Goal: Task Accomplishment & Management: Manage account settings

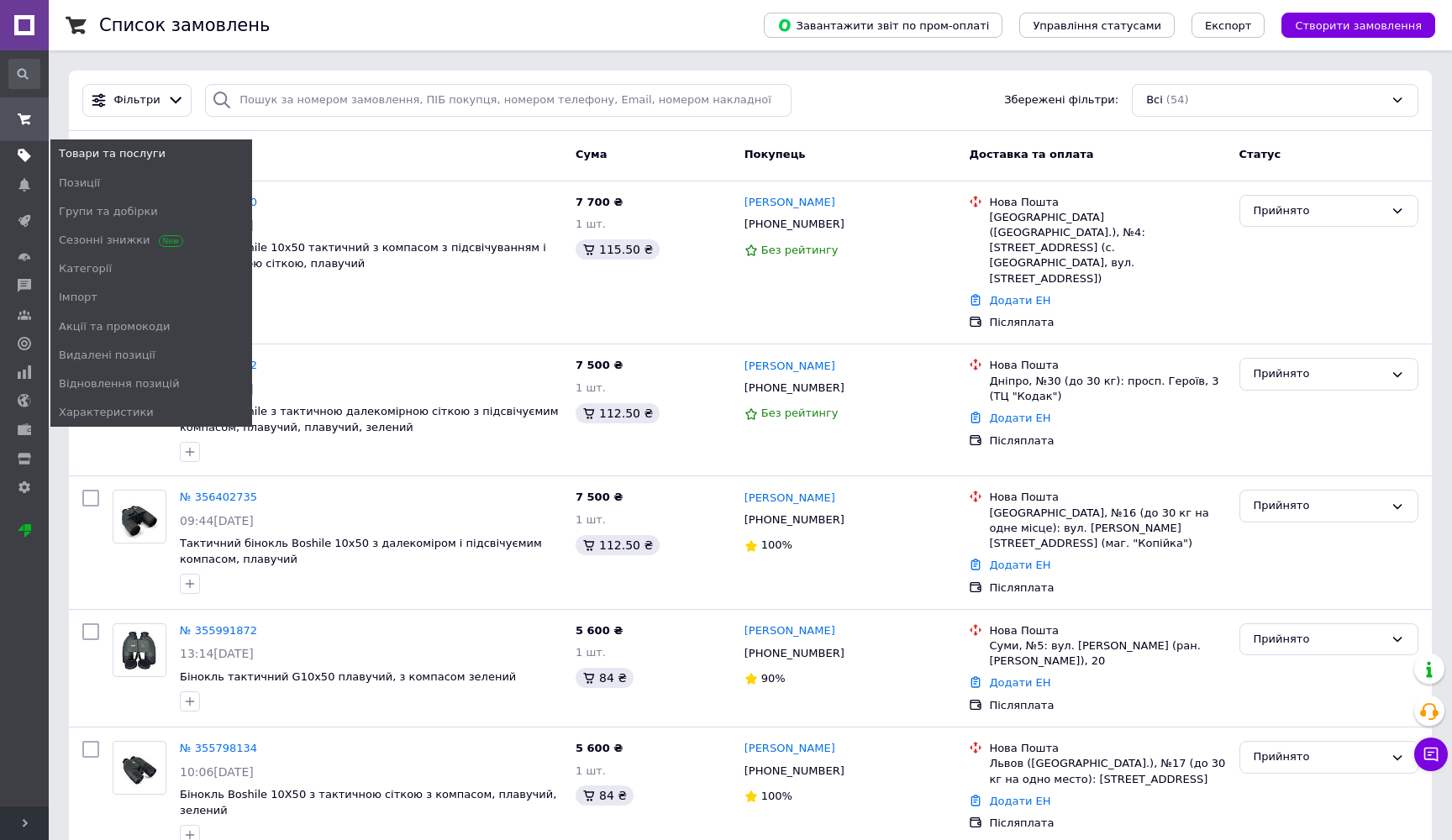
click at [17, 156] on span at bounding box center [24, 155] width 49 height 15
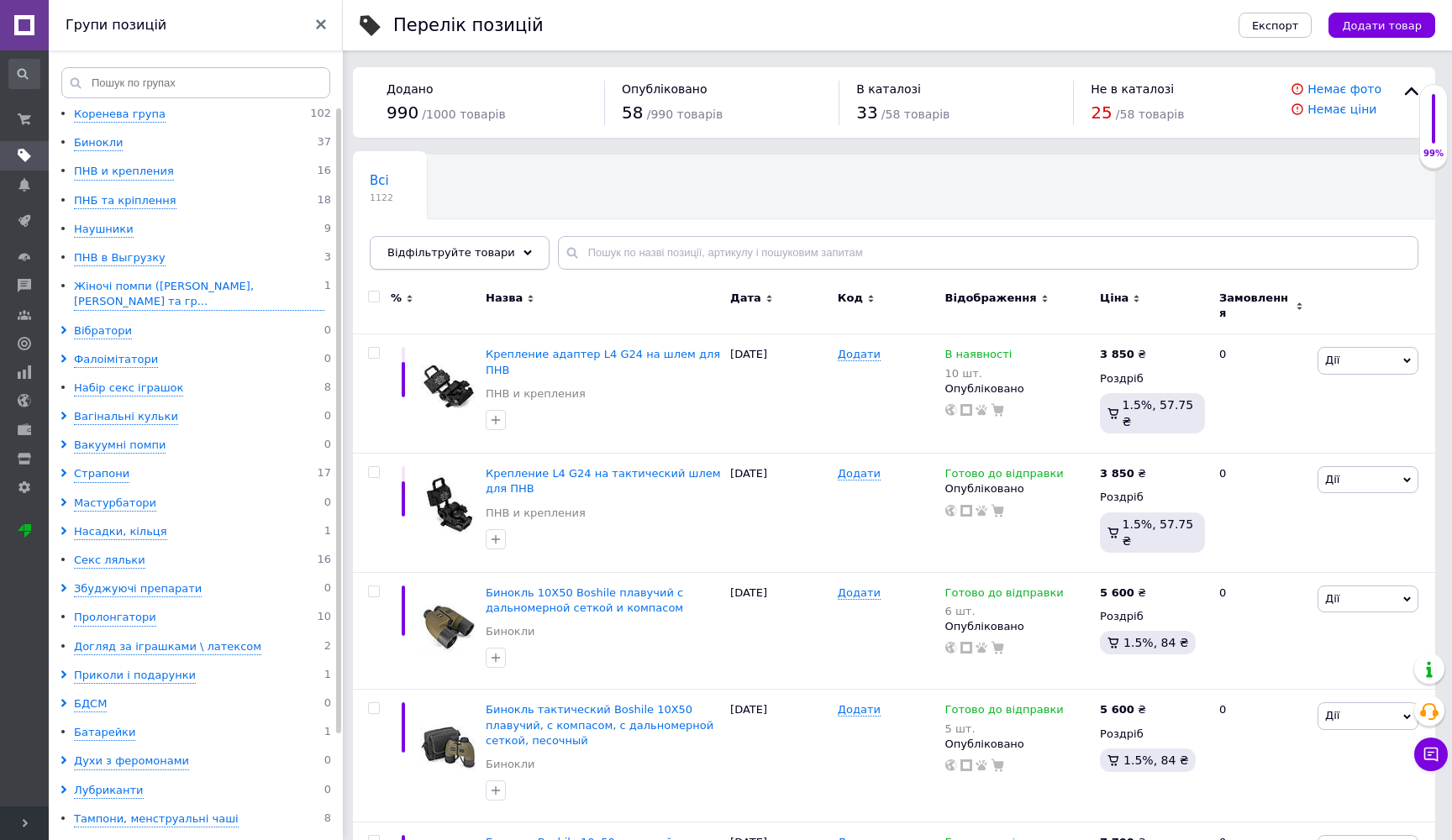
click at [433, 254] on span "Відфільтруйте товари" at bounding box center [451, 252] width 127 height 12
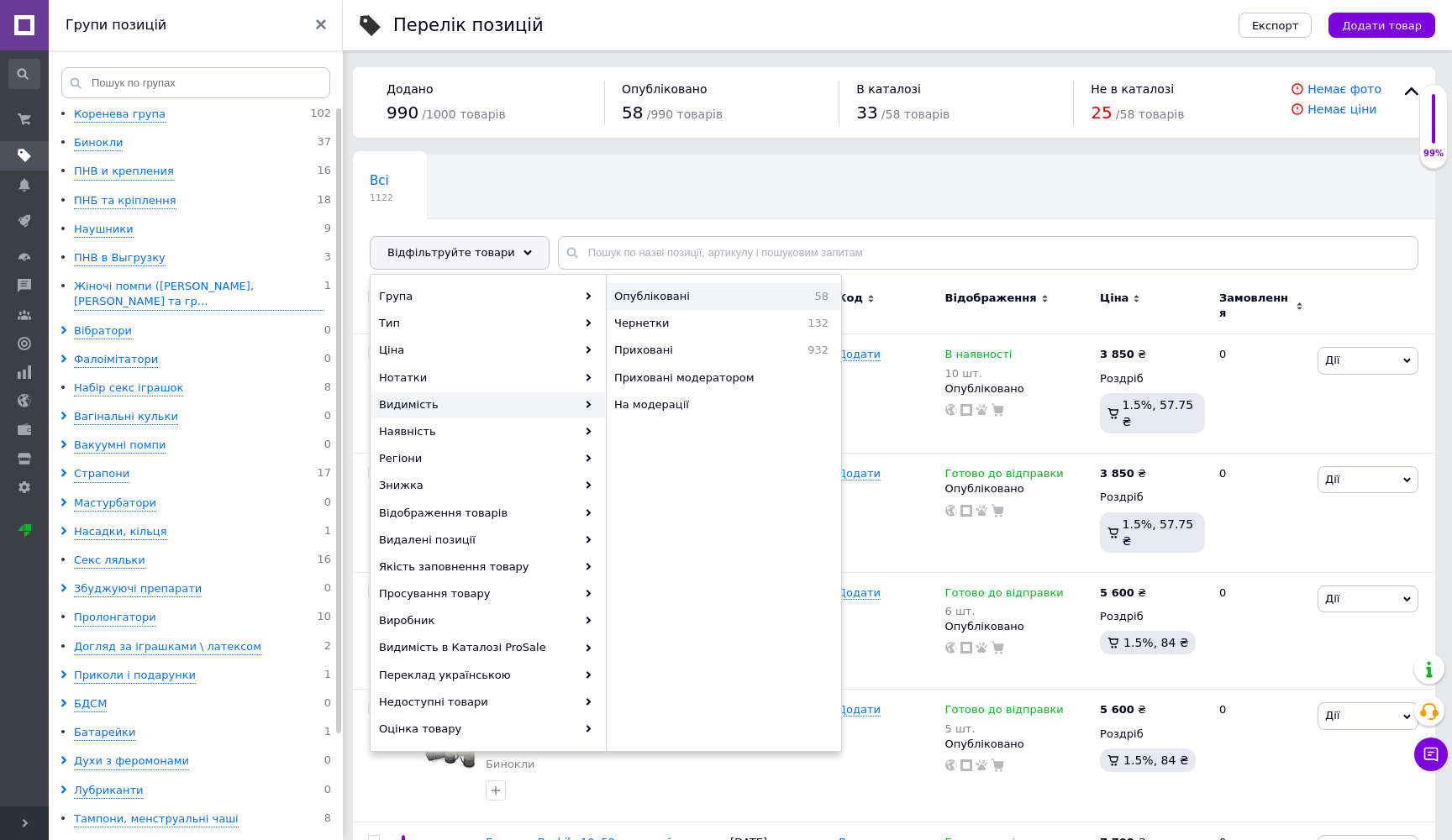
click at [697, 295] on span "Опубліковані" at bounding box center [697, 296] width 166 height 15
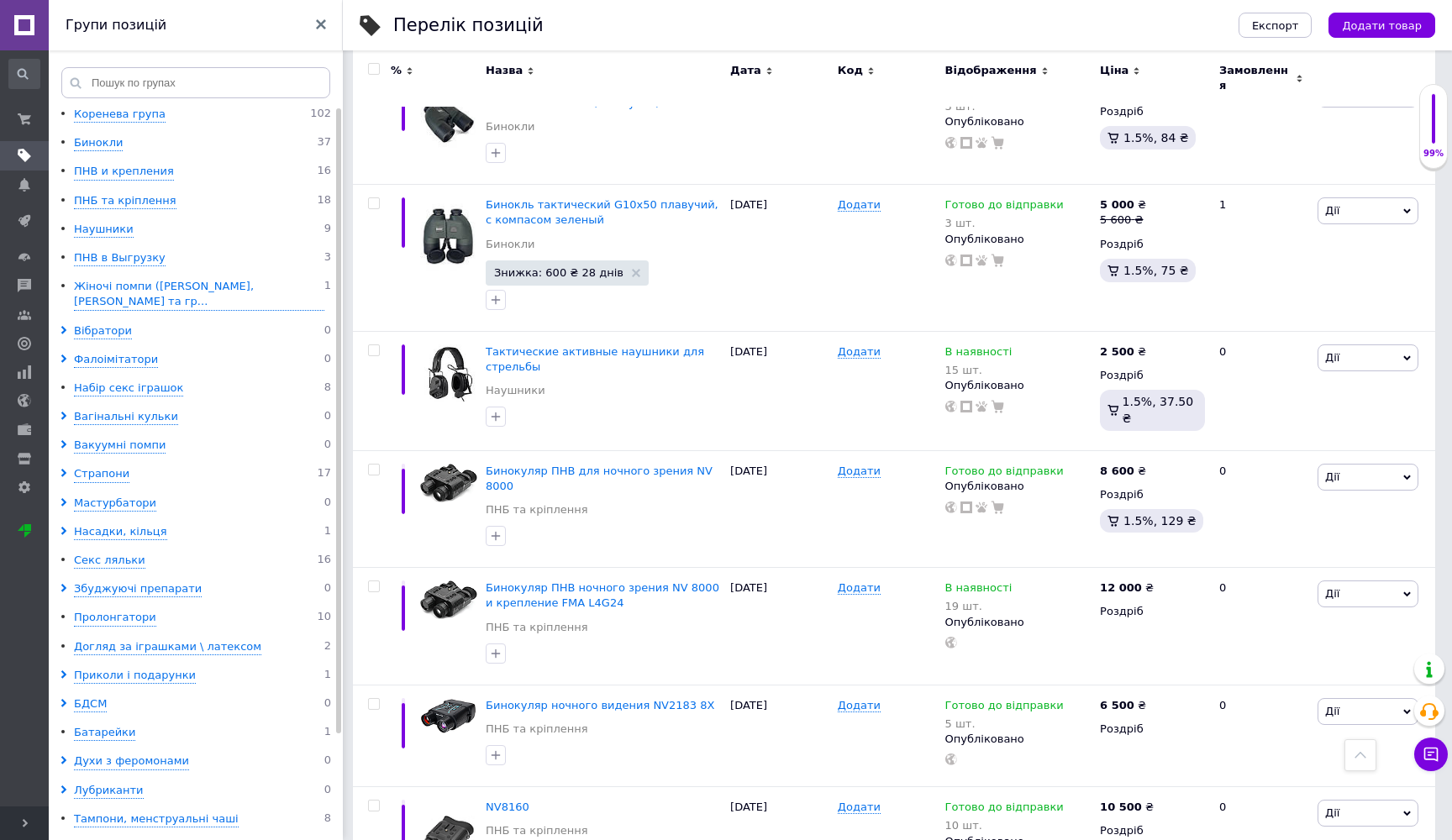
scroll to position [1334, 0]
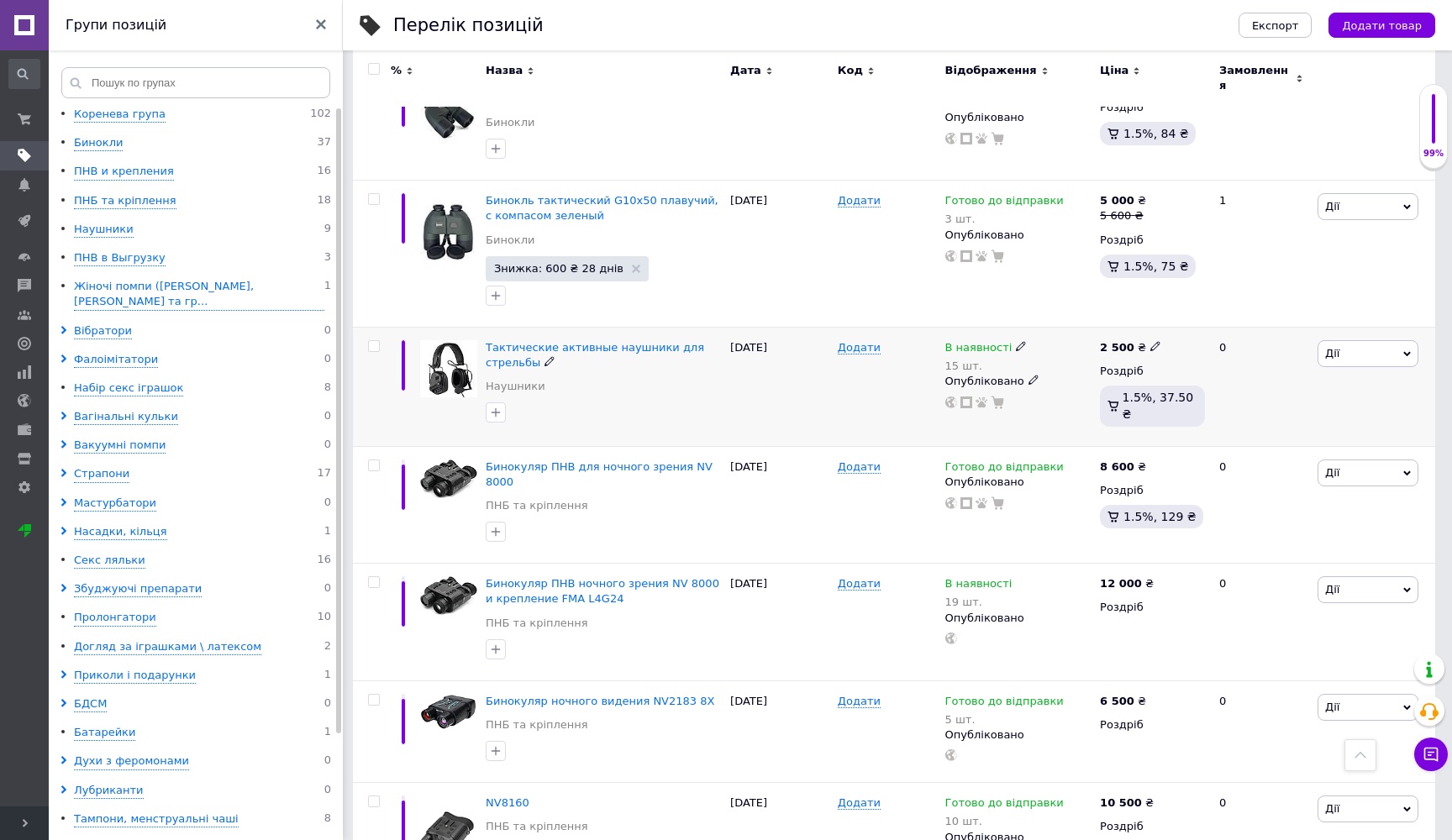
click at [1334, 347] on span "Дії" at bounding box center [1332, 354] width 14 height 12
click at [1017, 341] on icon at bounding box center [1020, 346] width 10 height 10
click at [1099, 357] on li "Немає в наявності" at bounding box center [1117, 369] width 159 height 23
click at [1016, 341] on icon at bounding box center [1020, 346] width 10 height 10
click at [1236, 299] on div "Наявність Немає в наявності В наявності Під замовлення Готово до відправки Зали…" at bounding box center [1142, 358] width 210 height 118
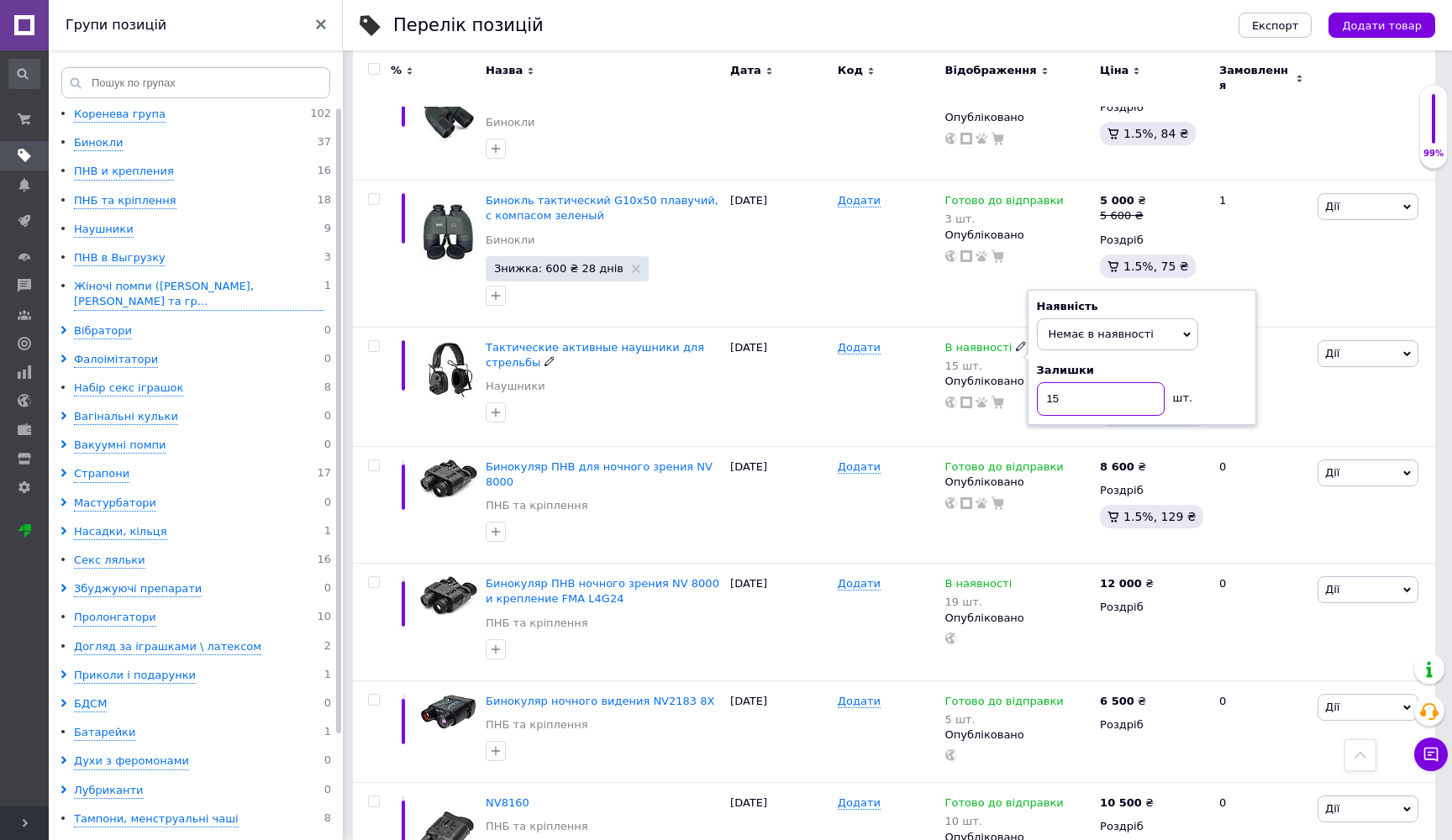
click at [1136, 382] on input "15" at bounding box center [1100, 399] width 127 height 34
type input "1"
type input "0"
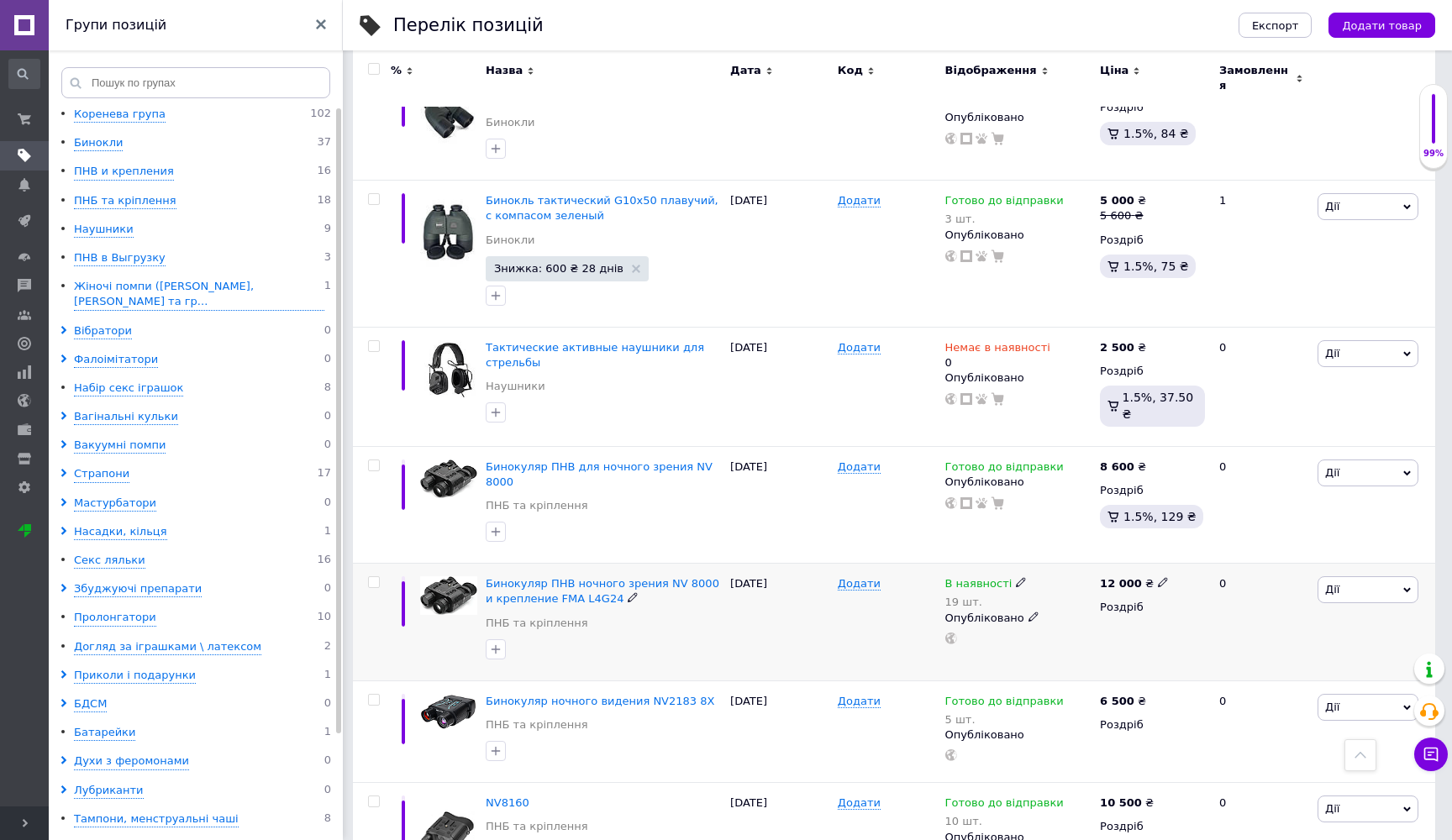
scroll to position [1400, 0]
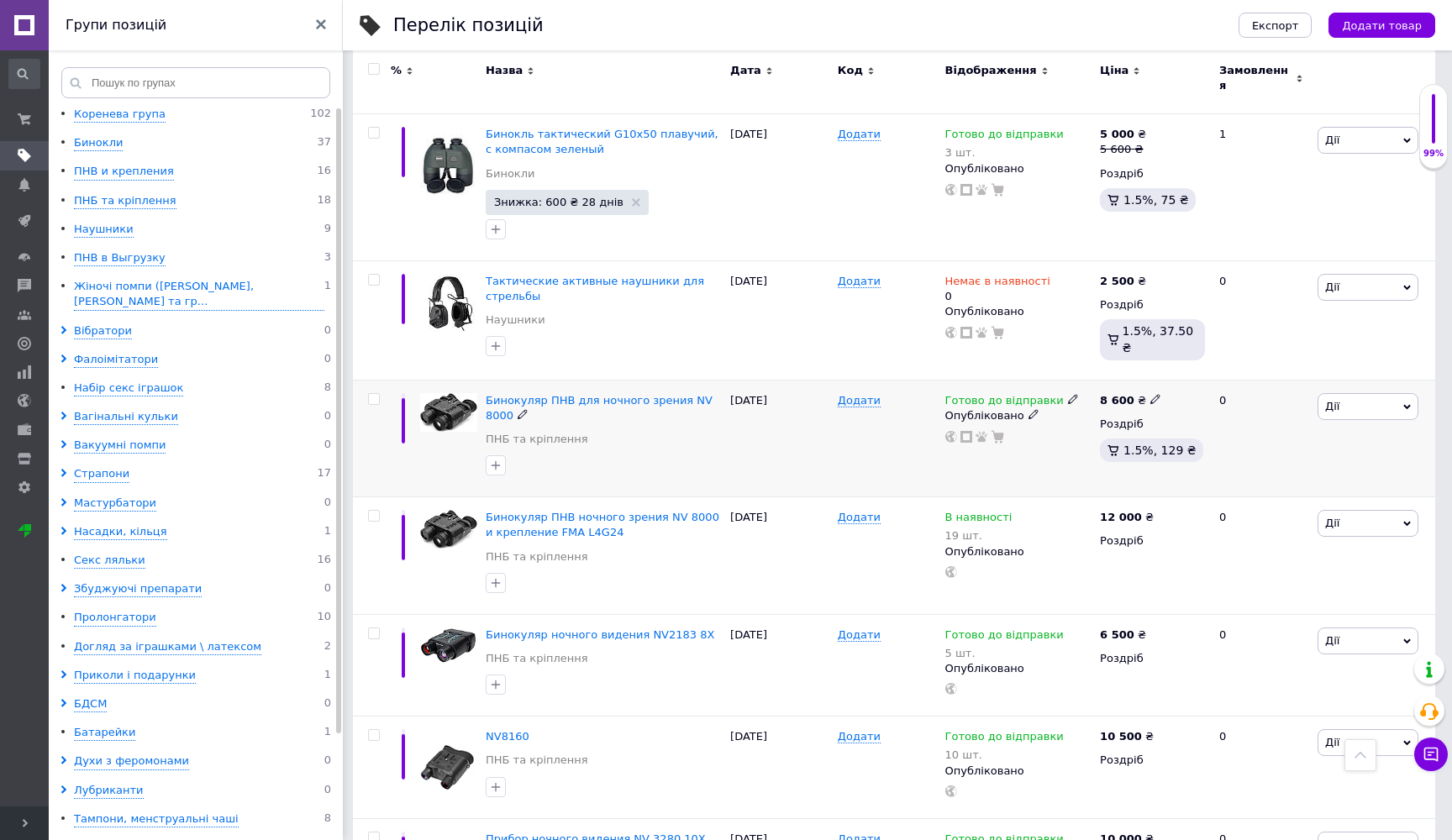
click at [1028, 409] on icon at bounding box center [1032, 413] width 10 height 10
click at [1008, 436] on li "Прихований" at bounding box center [1016, 448] width 153 height 23
click at [1018, 510] on icon at bounding box center [1020, 515] width 10 height 10
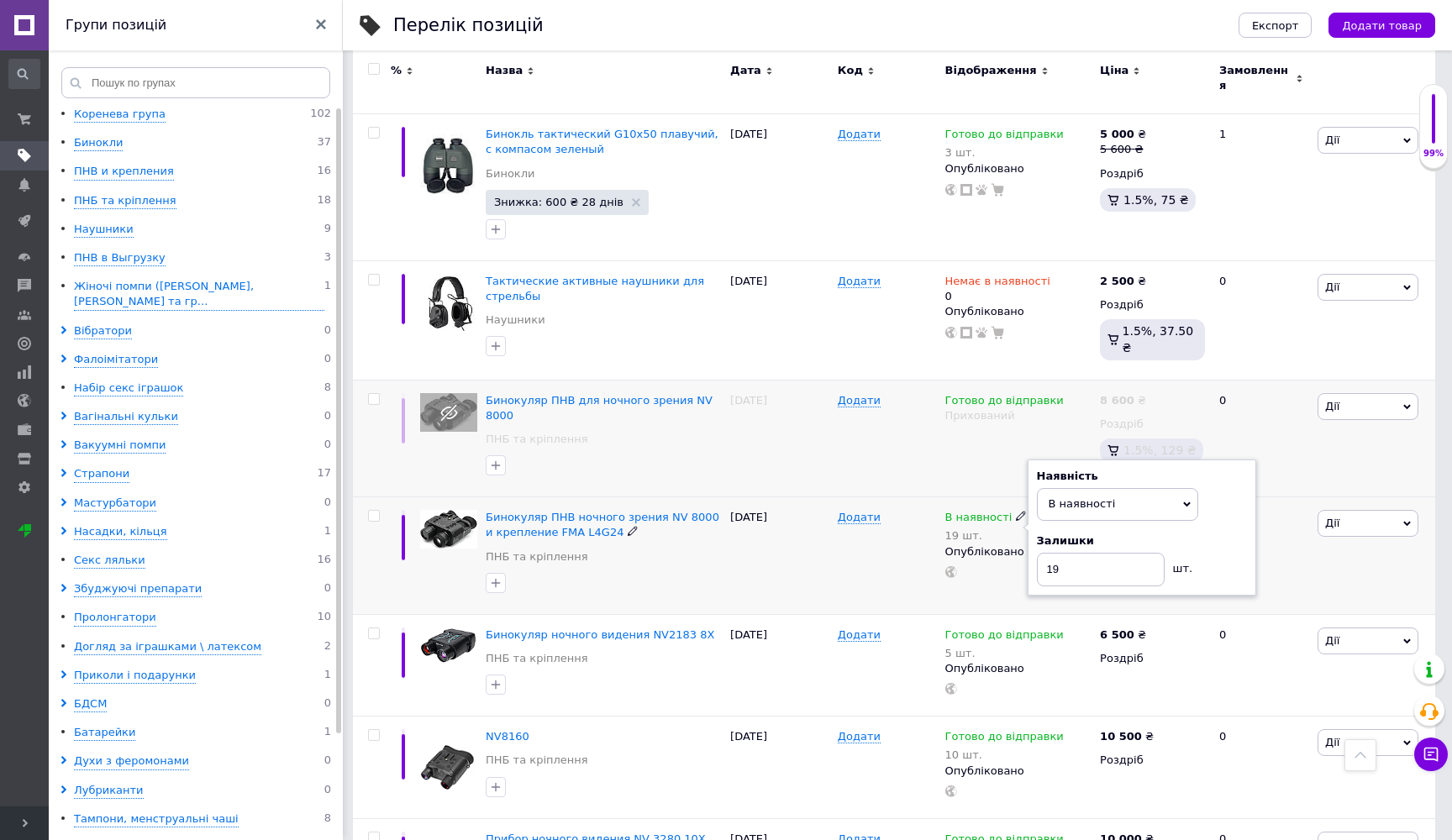
click at [1000, 544] on div "Опубліковано" at bounding box center [1018, 551] width 147 height 15
click at [1012, 572] on li "Прихований" at bounding box center [1016, 583] width 153 height 23
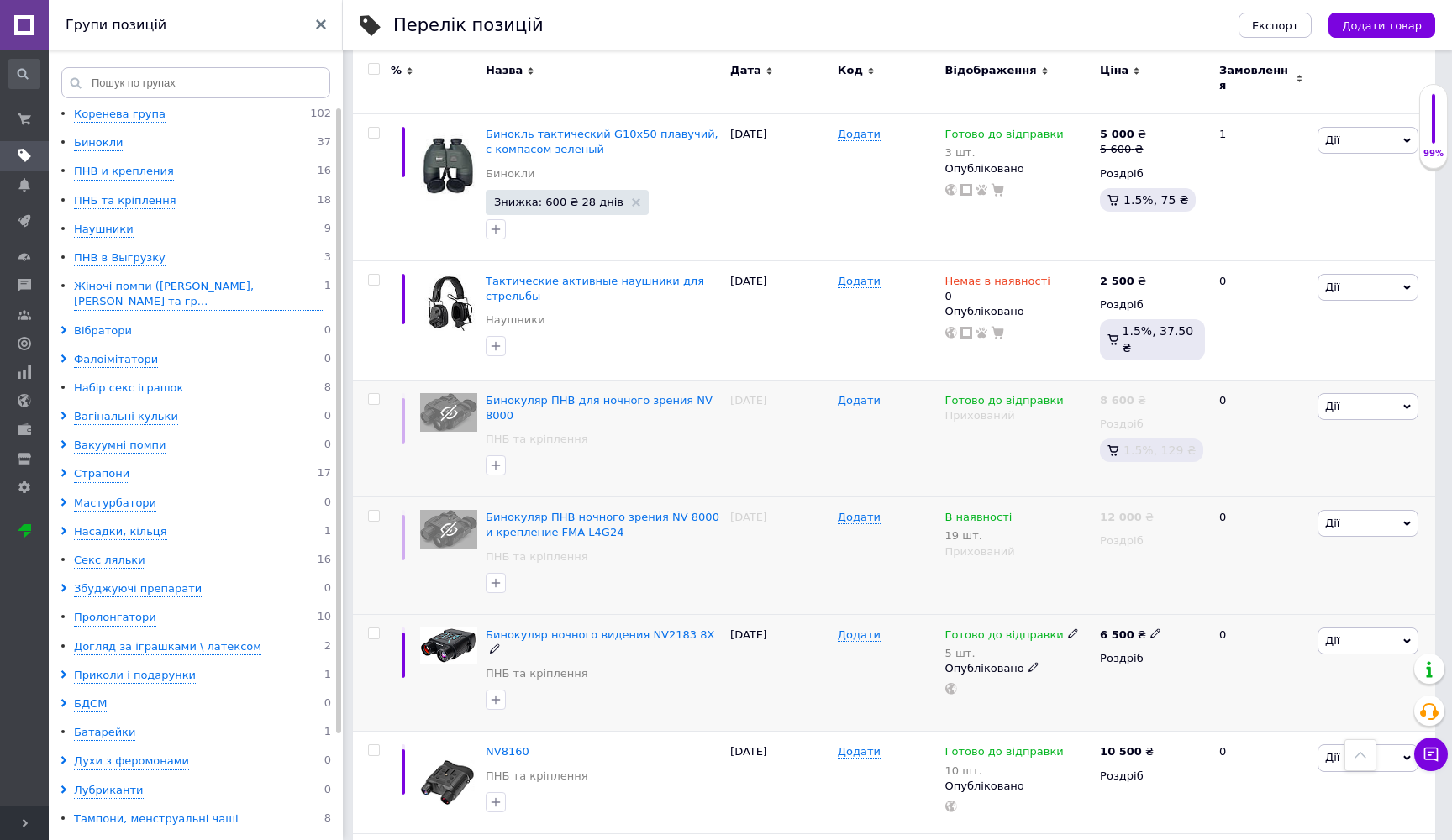
click at [1028, 663] on use at bounding box center [1032, 667] width 9 height 9
click at [1017, 689] on li "Прихований" at bounding box center [1016, 700] width 153 height 23
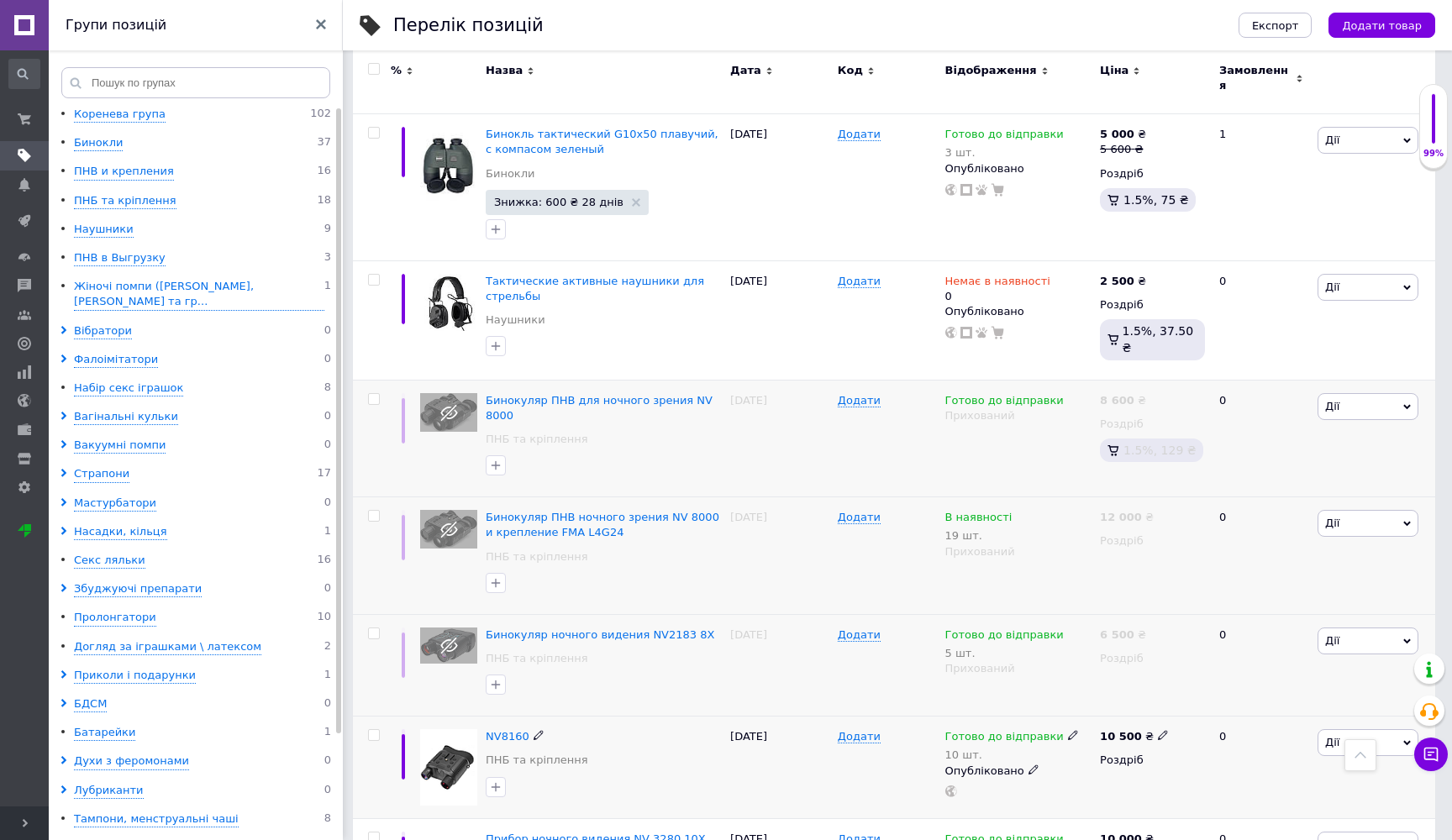
click at [1021, 763] on div "Опубліковано" at bounding box center [1018, 771] width 147 height 15
click at [1000, 791] on li "Прихований" at bounding box center [1016, 803] width 153 height 23
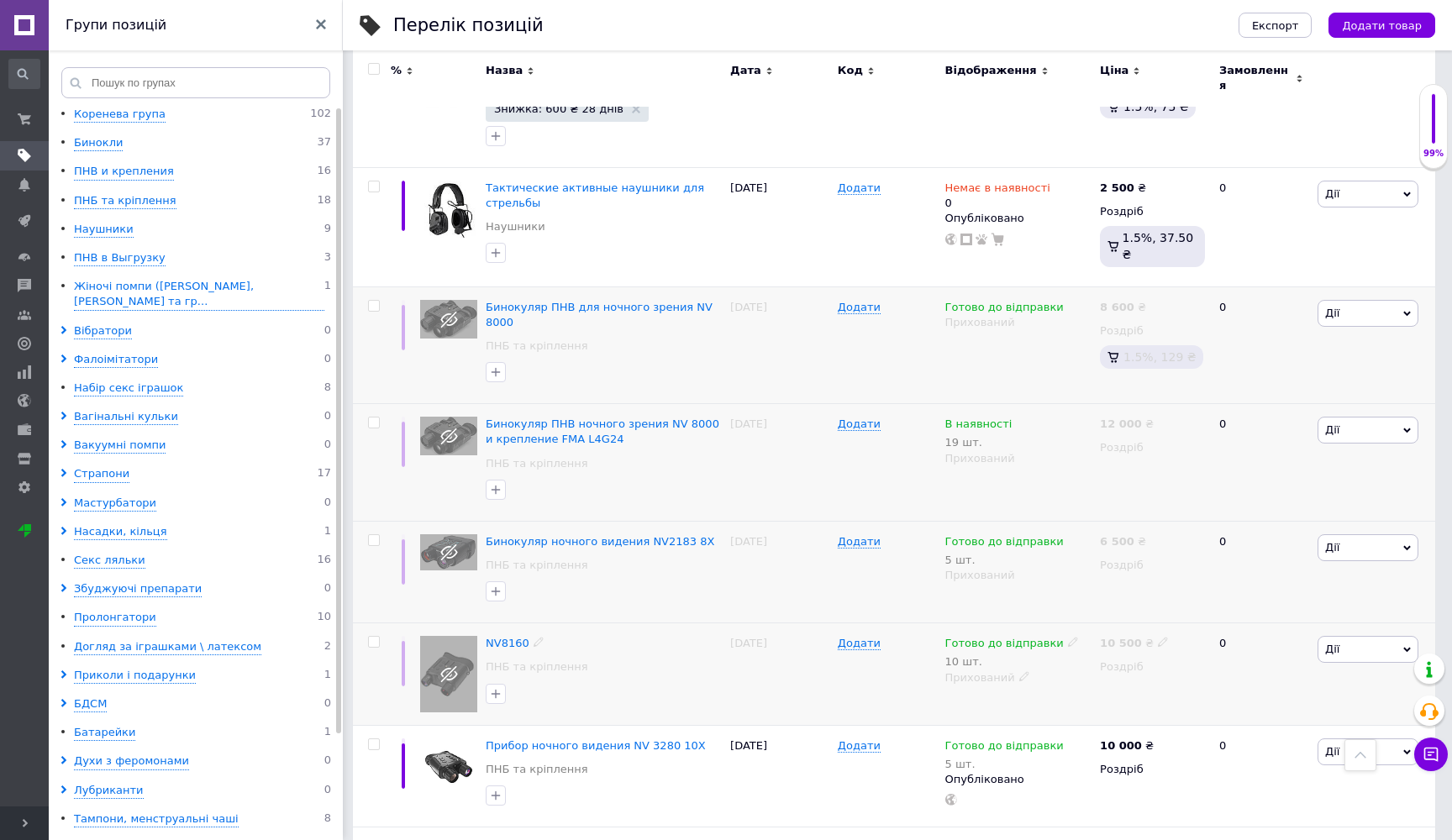
scroll to position [1510, 0]
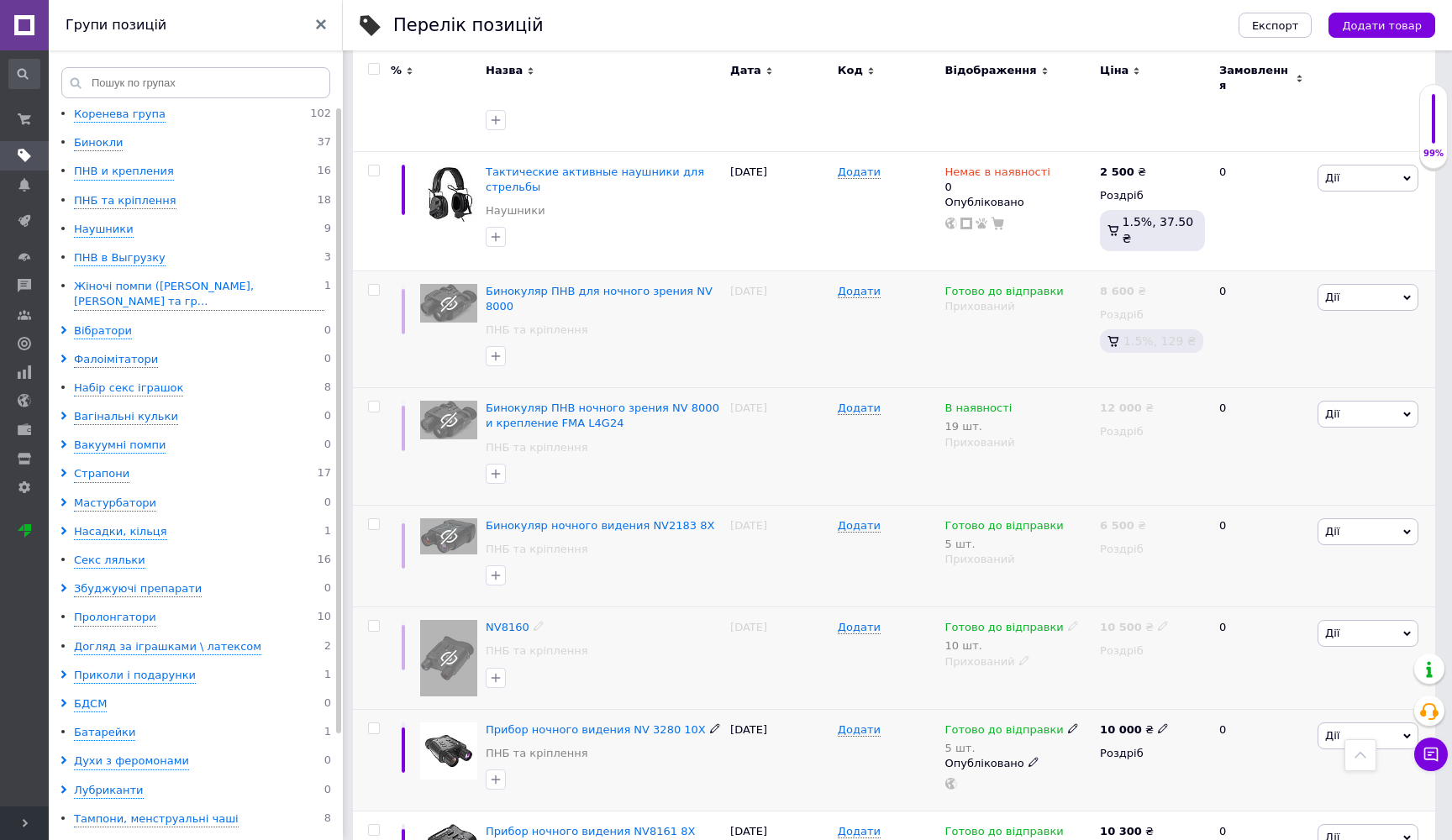
click at [1028, 757] on icon at bounding box center [1032, 762] width 10 height 10
click at [1005, 784] on li "Прихований" at bounding box center [1016, 795] width 153 height 23
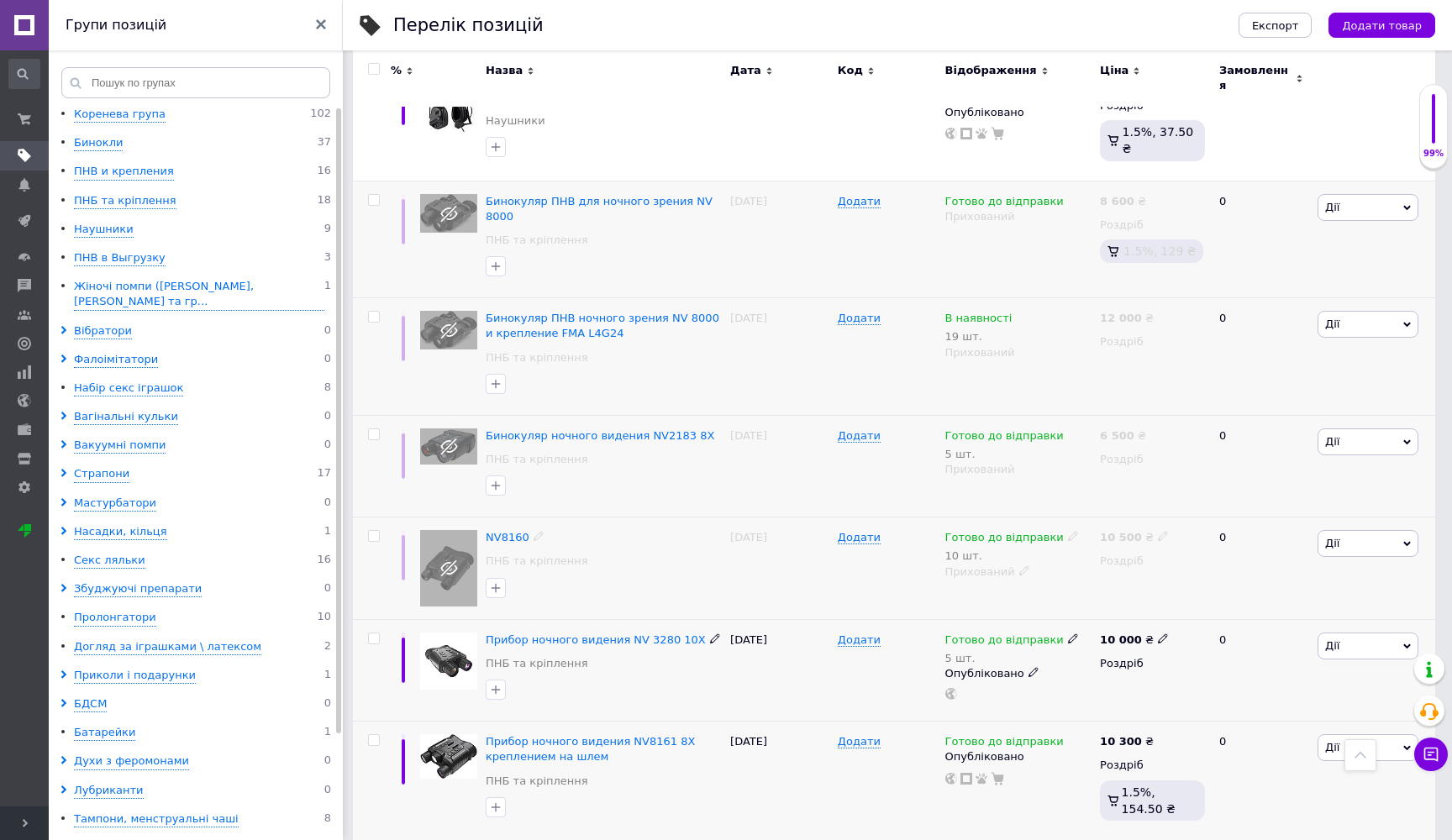
scroll to position [1606, 0]
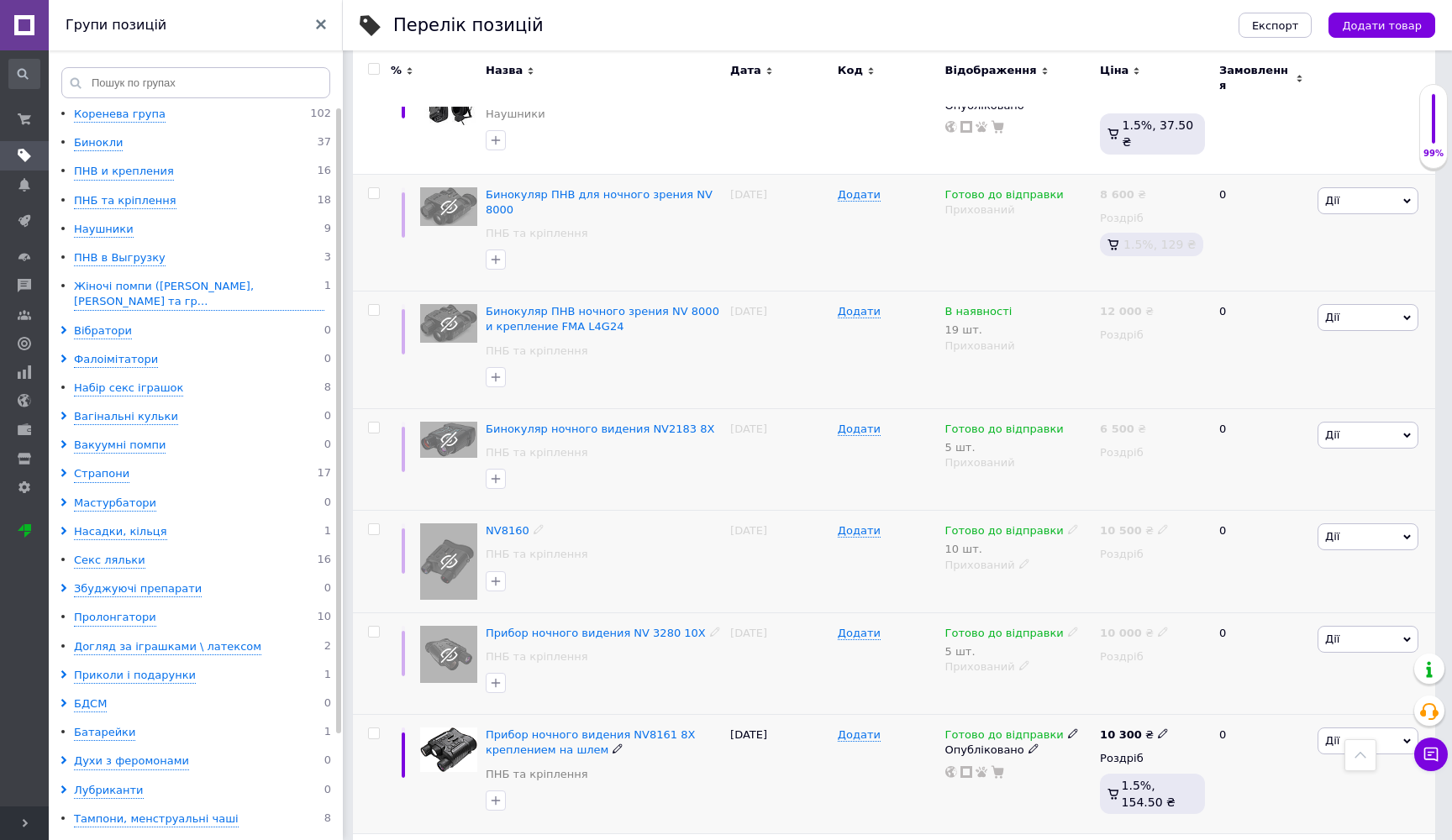
click at [1028, 744] on icon at bounding box center [1032, 748] width 10 height 10
click at [1009, 771] on li "Прихований" at bounding box center [1016, 783] width 153 height 23
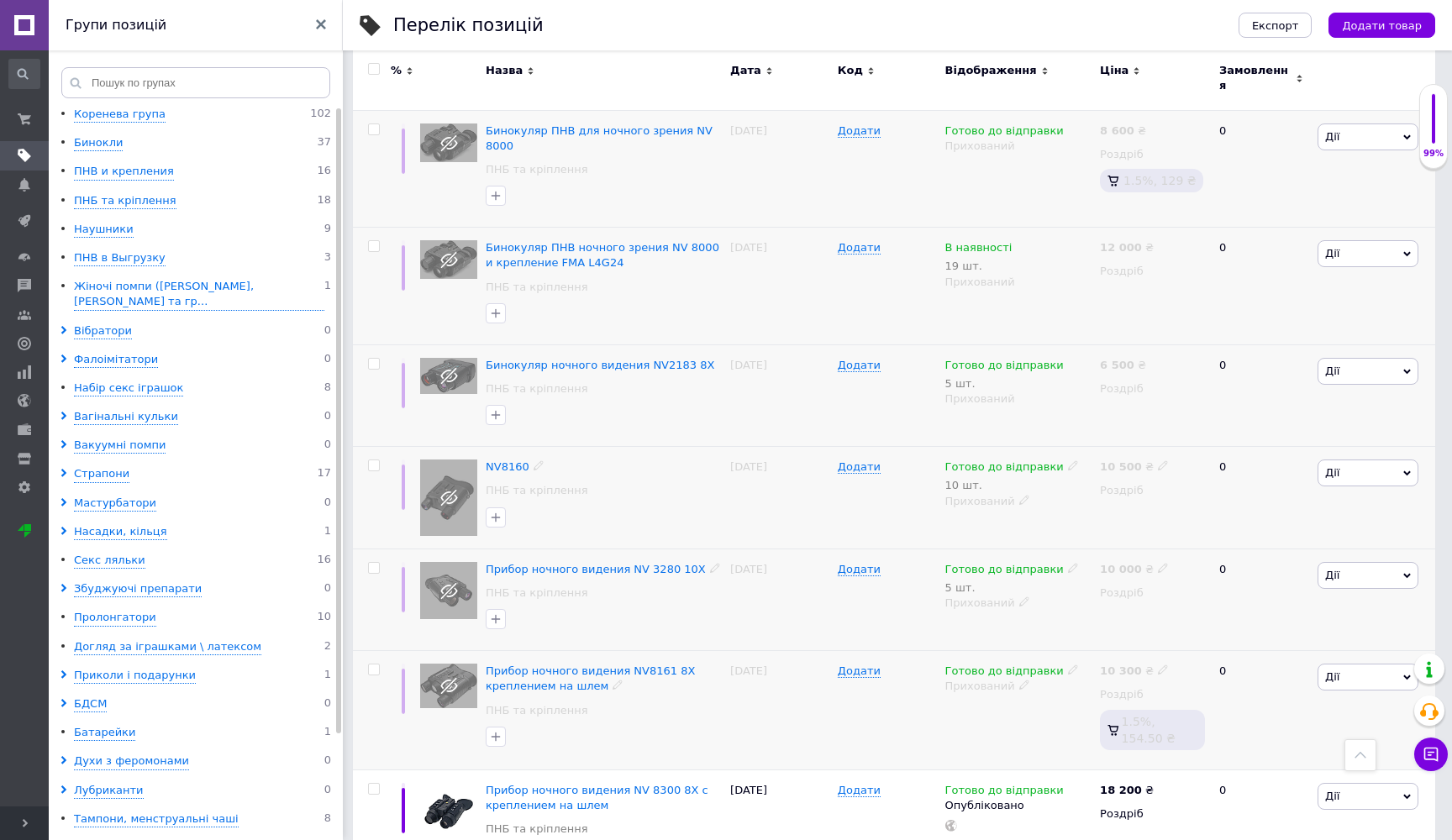
scroll to position [1717, 0]
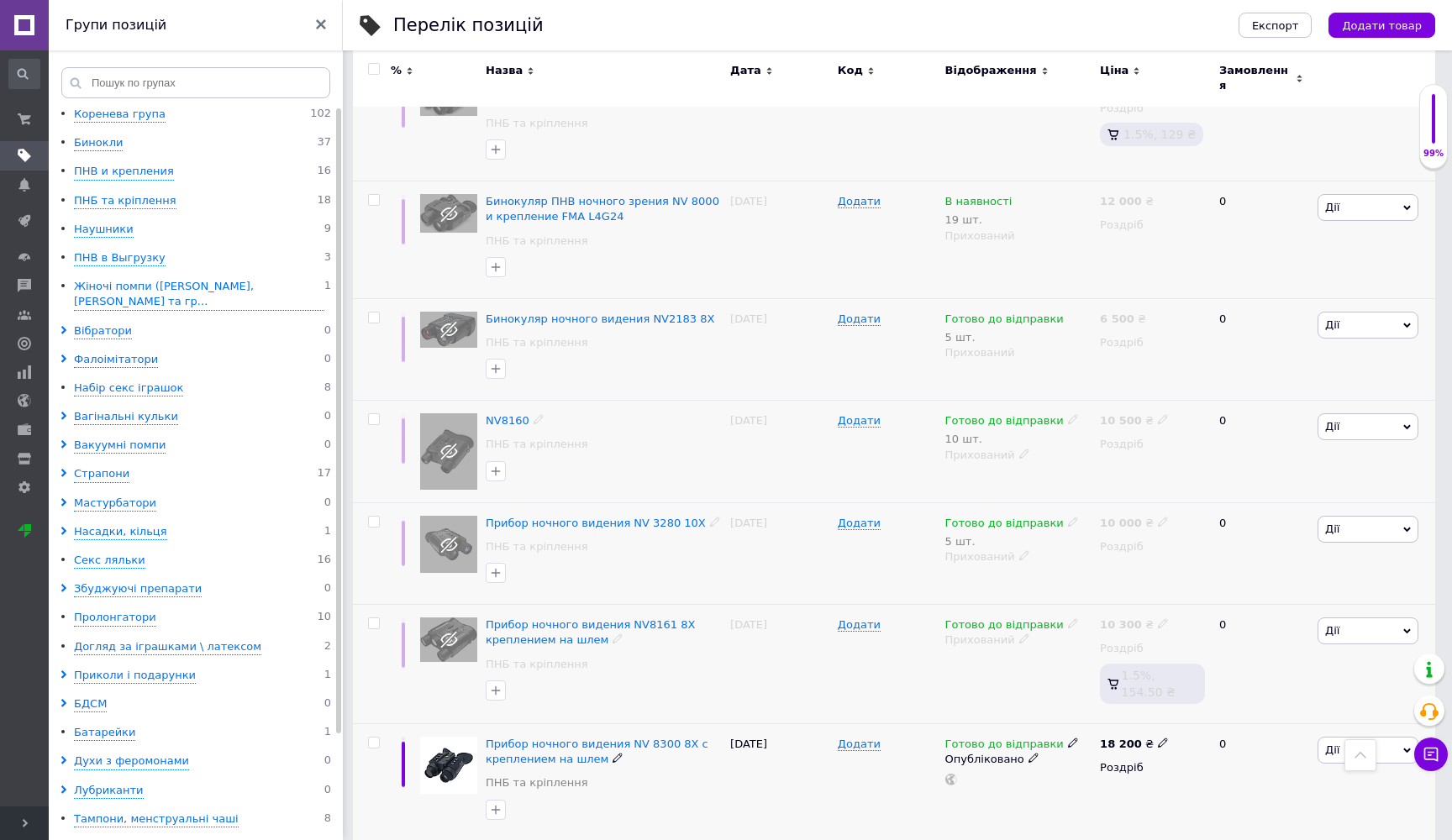
click at [1027, 752] on div "Опубліковано" at bounding box center [1018, 759] width 147 height 15
click at [1006, 779] on li "Прихований" at bounding box center [1016, 791] width 153 height 23
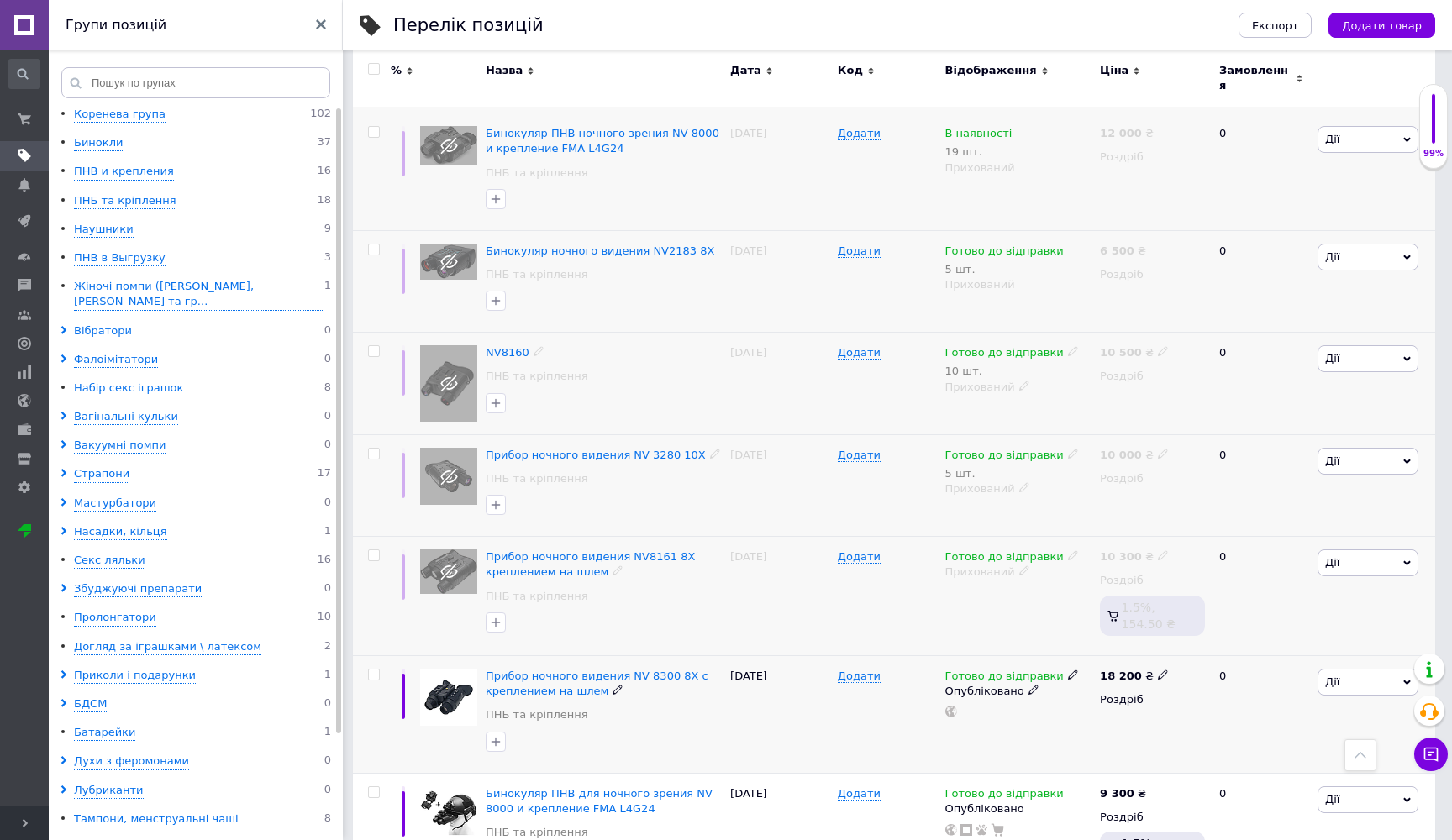
scroll to position [1806, 0]
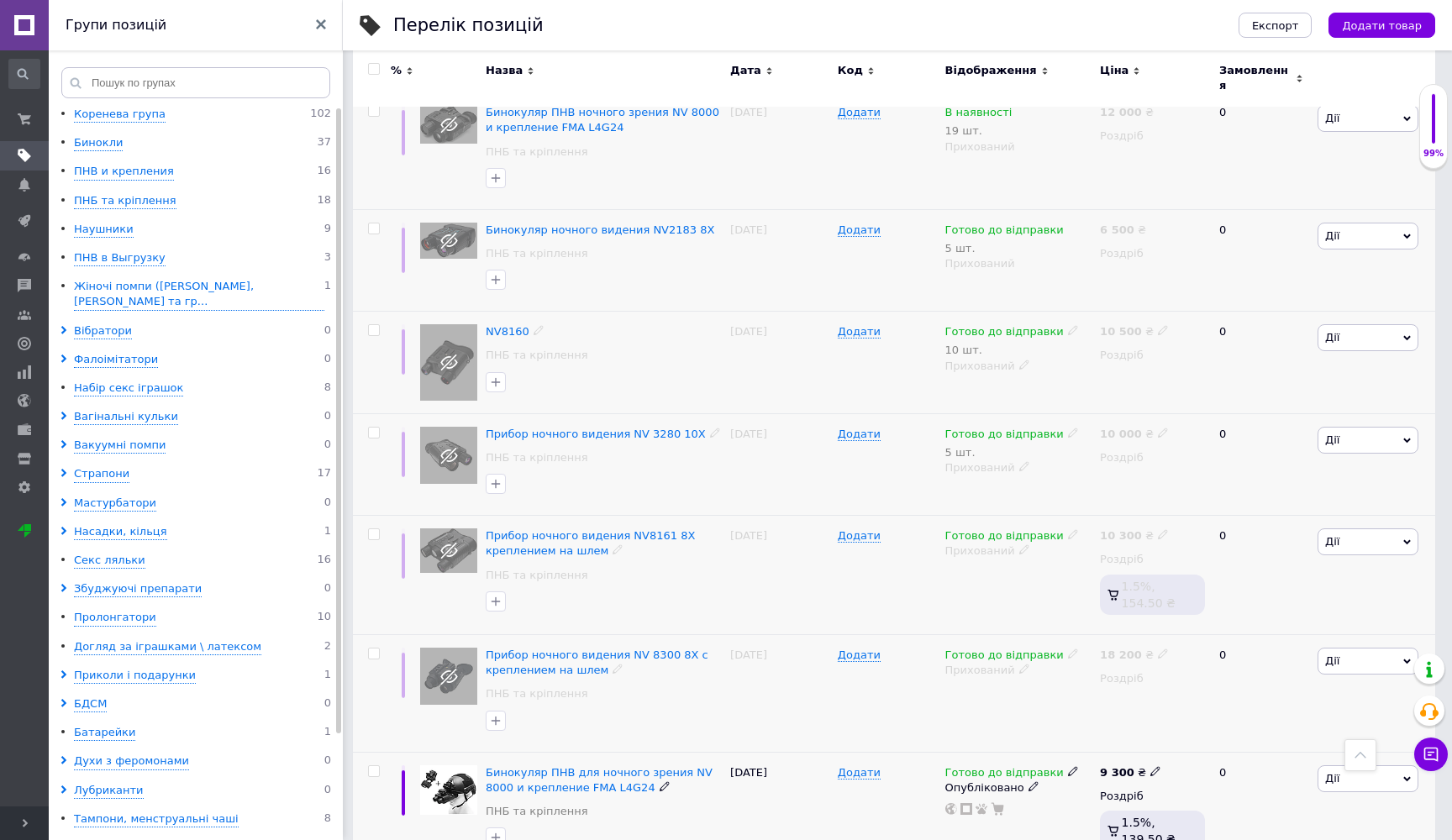
click at [1028, 781] on use at bounding box center [1032, 786] width 9 height 9
click at [996, 808] on li "Прихований" at bounding box center [1016, 820] width 153 height 23
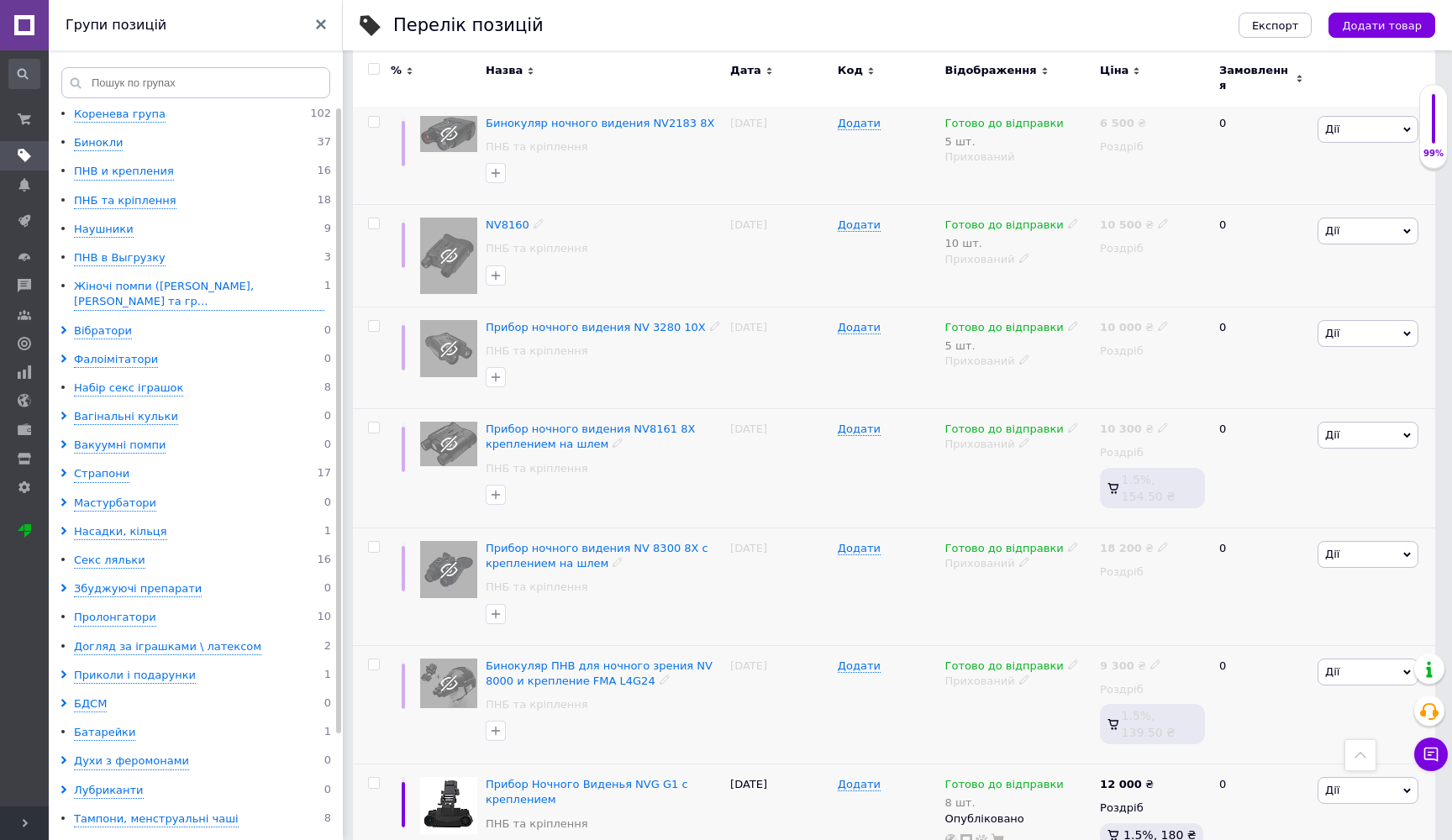
scroll to position [1913, 0]
click at [1028, 811] on icon at bounding box center [1032, 816] width 10 height 10
click at [999, 838] on li "Прихований" at bounding box center [1016, 850] width 153 height 23
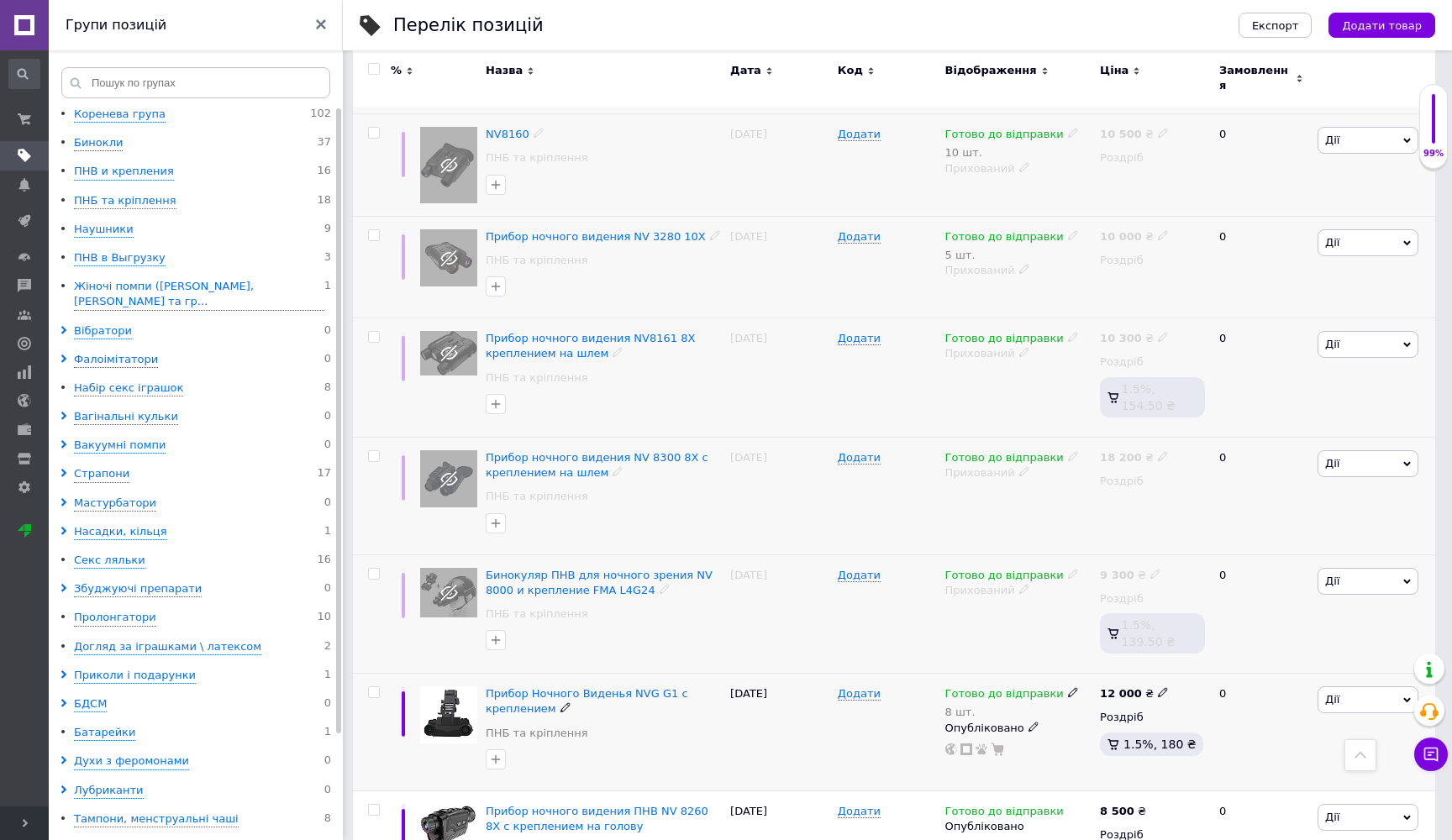
scroll to position [2075, 0]
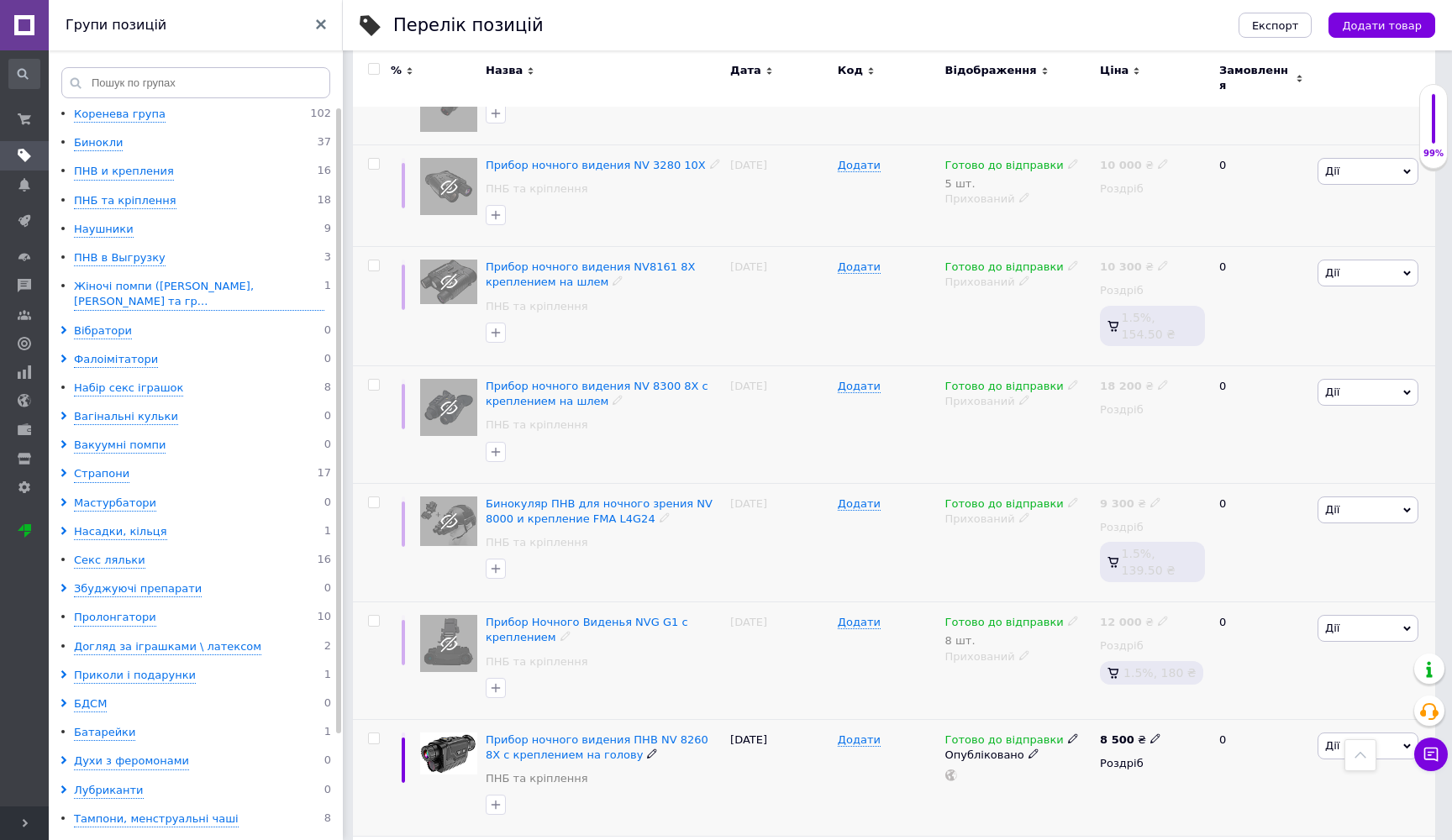
click at [1025, 732] on div "Готово до відправки Опубліковано" at bounding box center [1018, 756] width 147 height 49
click at [1029, 748] on icon at bounding box center [1032, 753] width 10 height 10
click at [1007, 776] on li "Прихований" at bounding box center [1016, 787] width 153 height 23
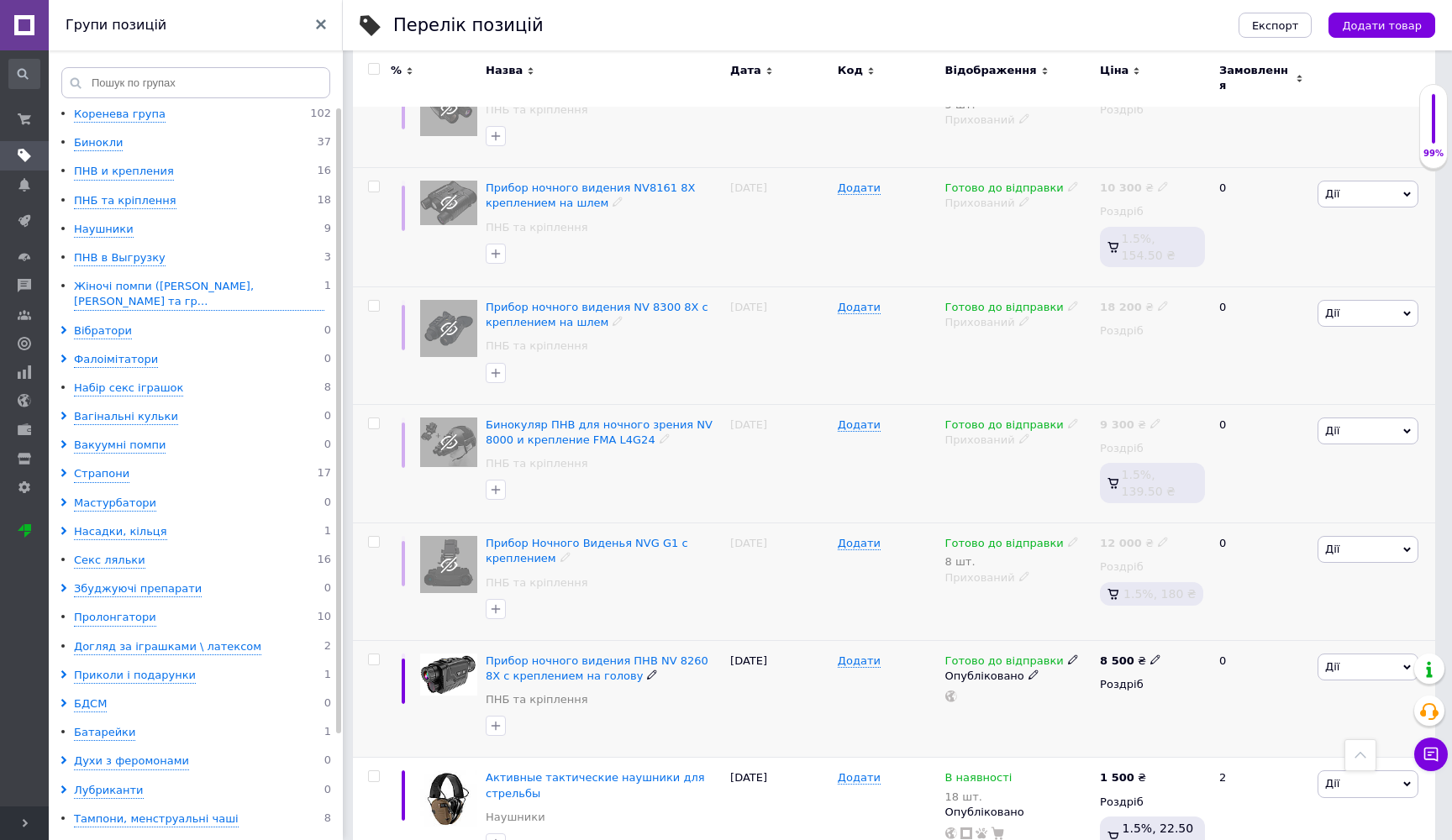
scroll to position [2159, 0]
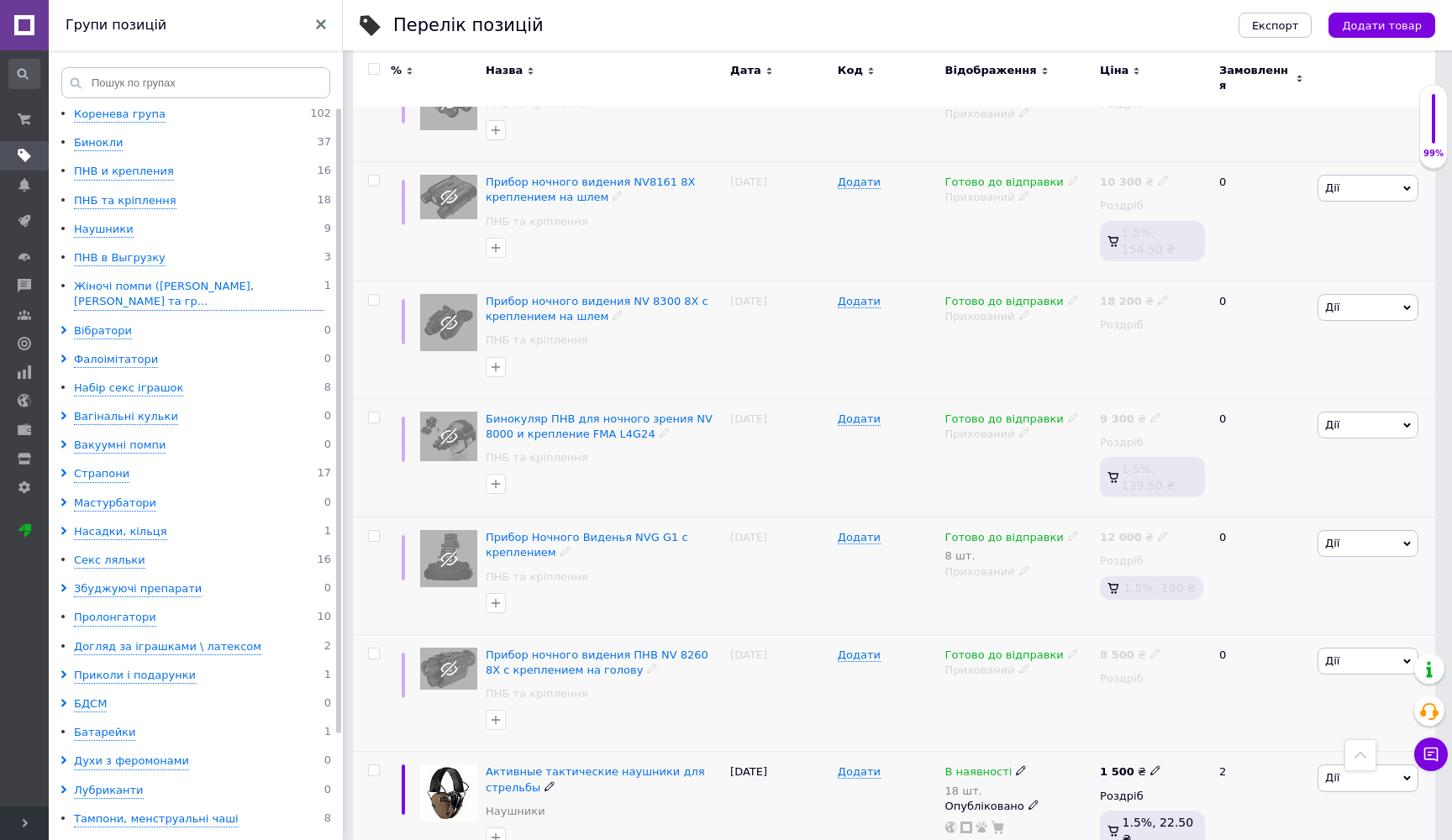
click at [1028, 801] on use at bounding box center [1032, 805] width 9 height 9
click at [990, 827] on li "Прихований" at bounding box center [1016, 838] width 153 height 23
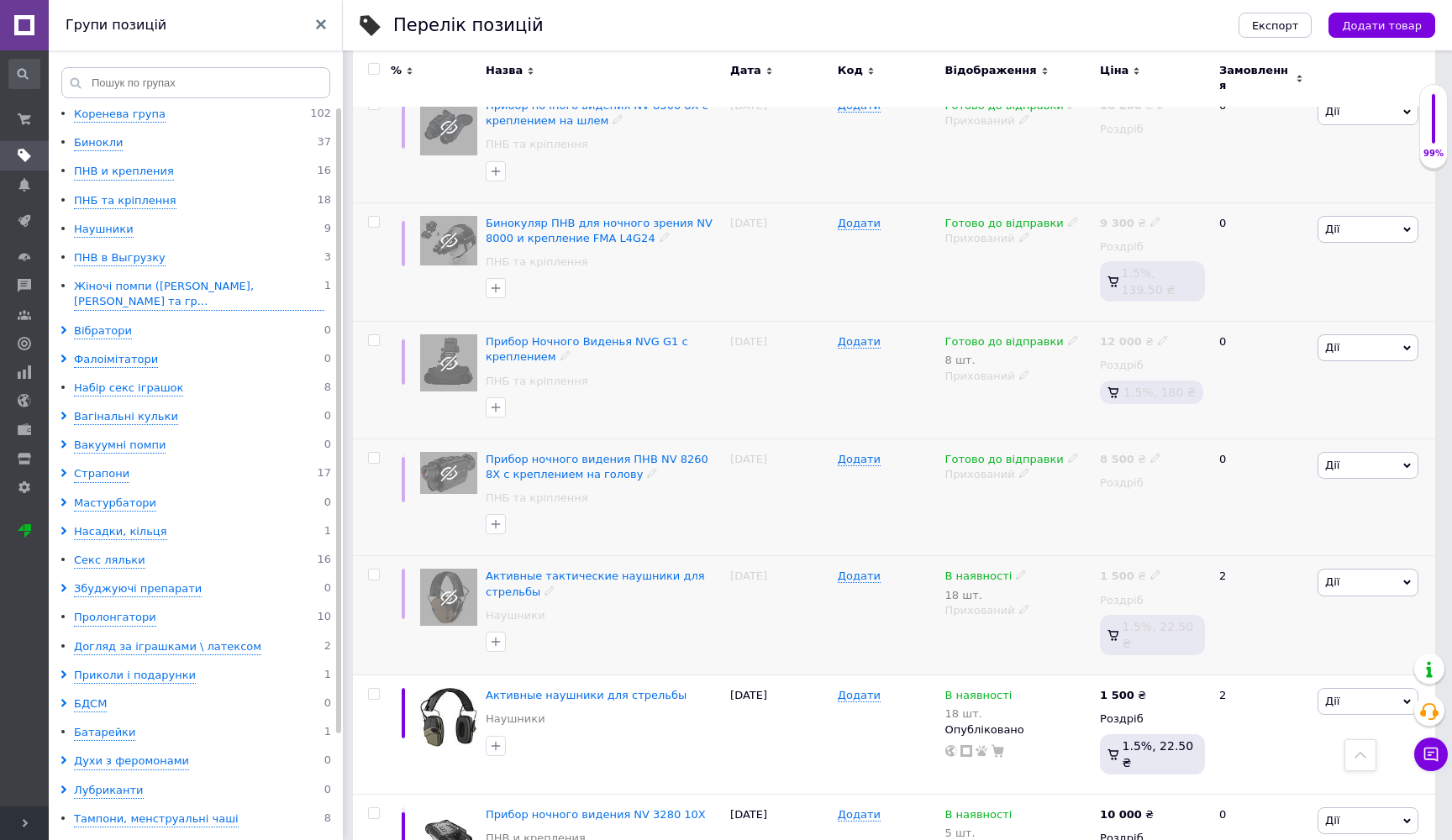
scroll to position [2426, 0]
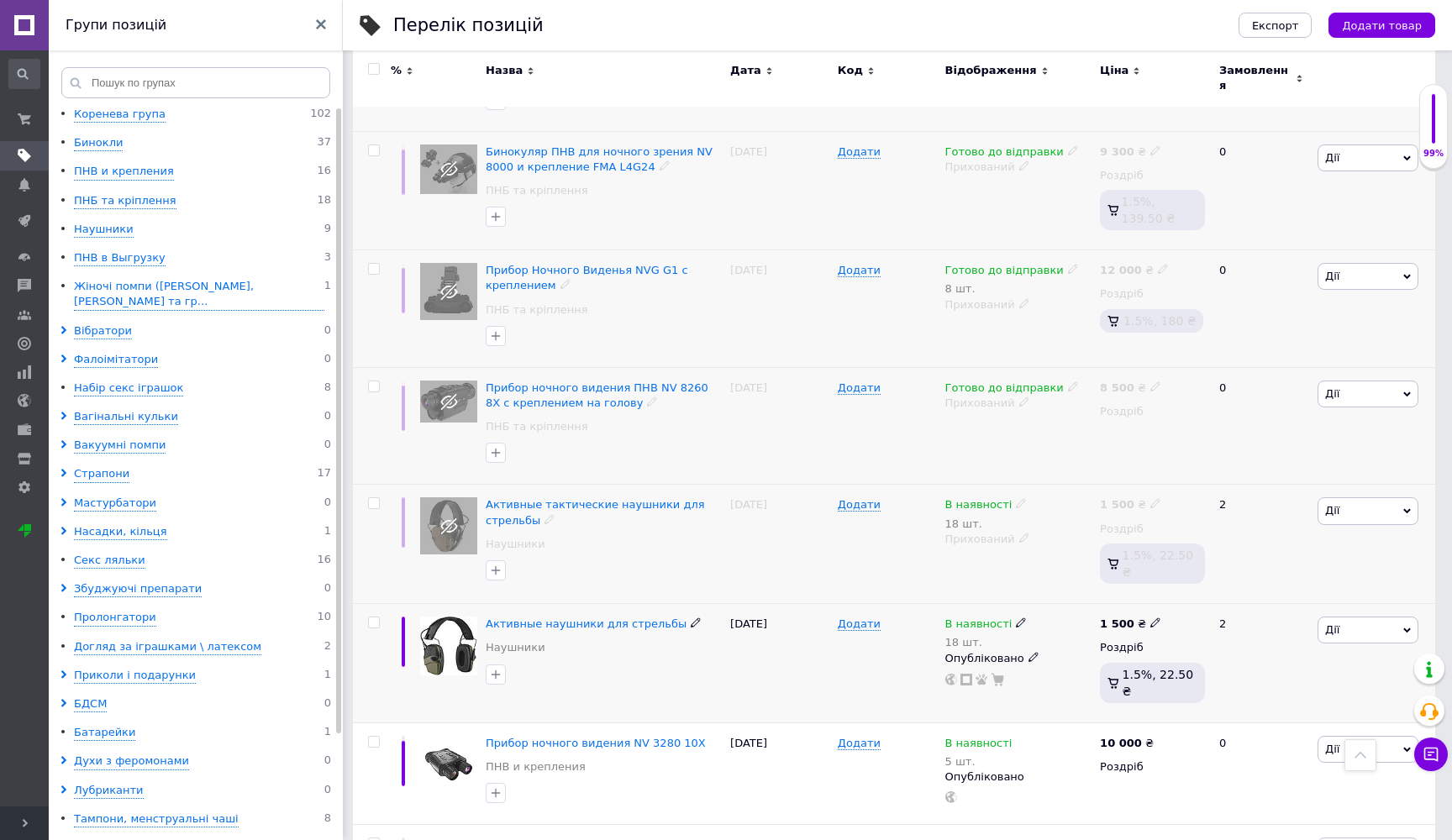
click at [1028, 652] on icon at bounding box center [1032, 657] width 10 height 10
click at [1004, 679] on li "Прихований" at bounding box center [1016, 690] width 153 height 23
click at [1028, 771] on icon at bounding box center [1032, 775] width 10 height 10
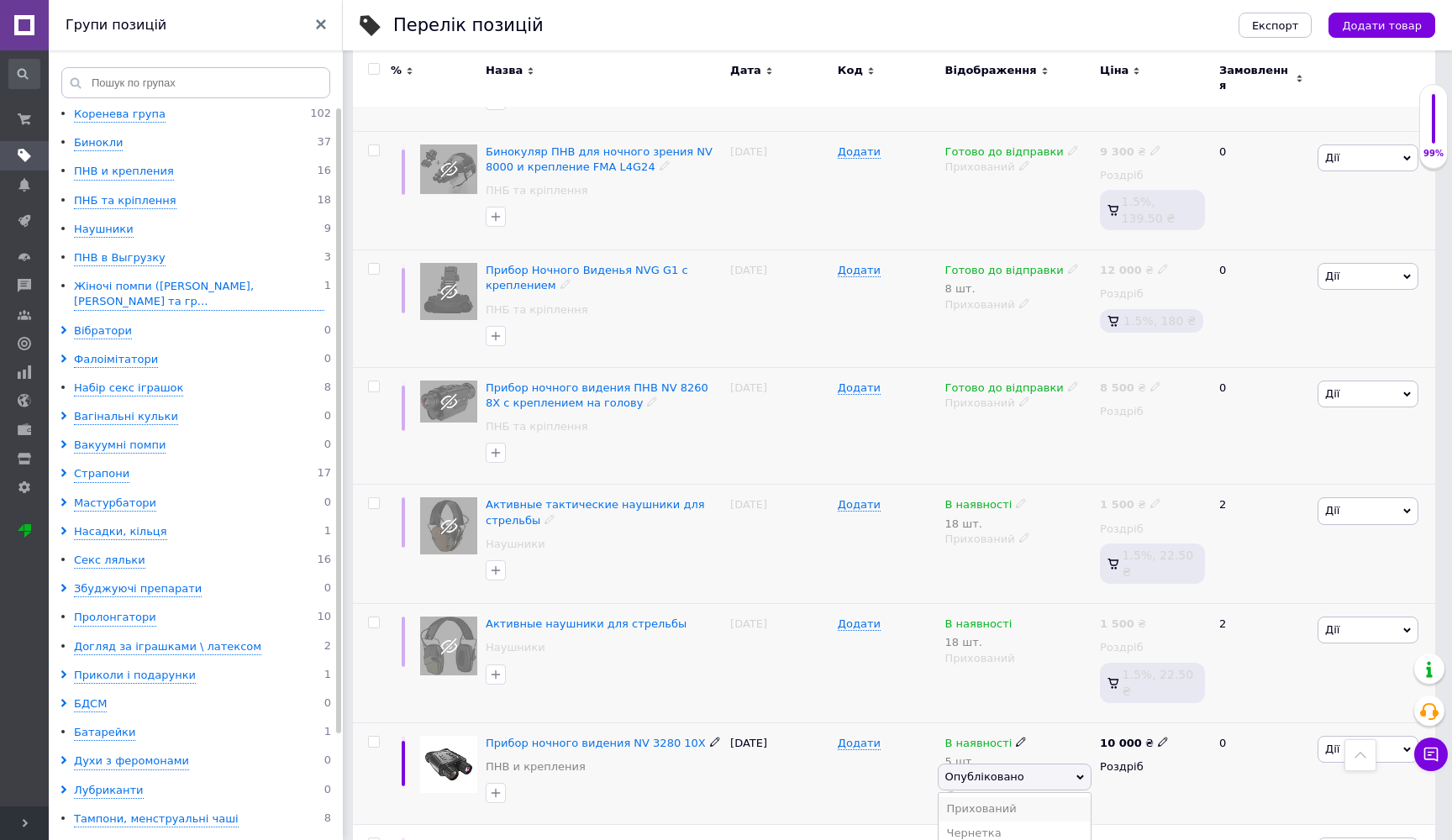
click at [1003, 797] on li "Прихований" at bounding box center [1016, 809] width 153 height 23
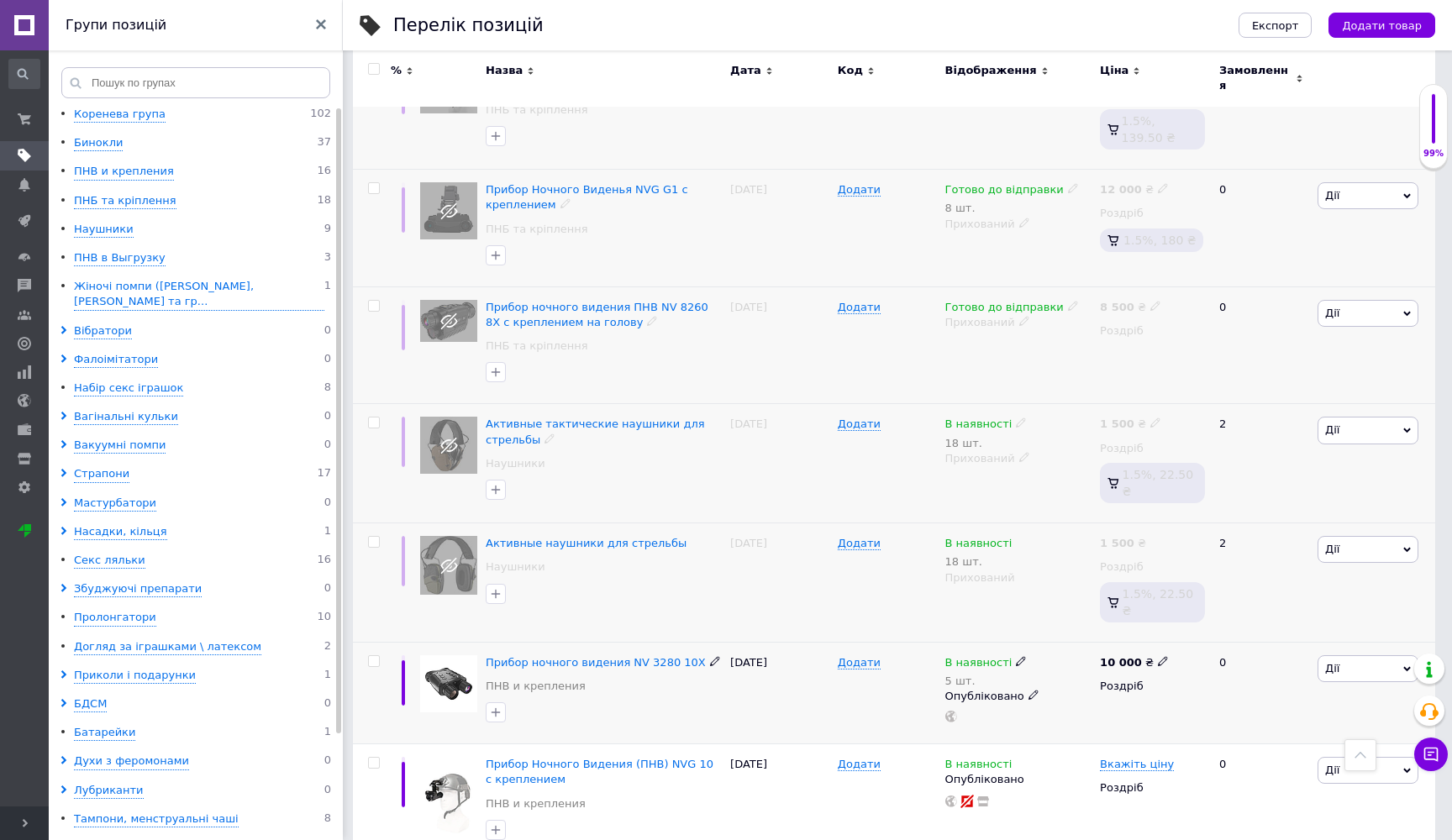
scroll to position [2513, 0]
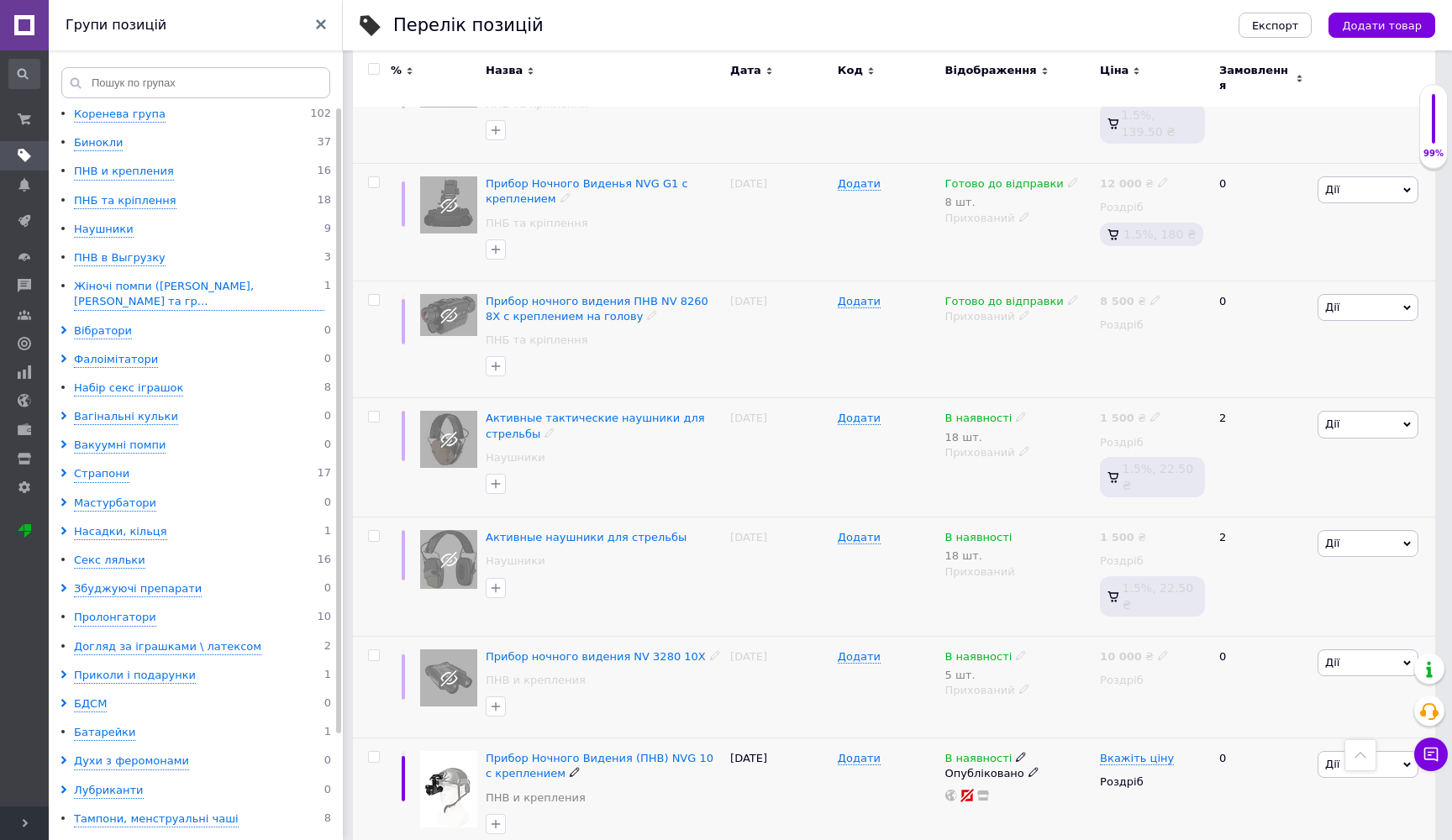
click at [1028, 767] on icon at bounding box center [1032, 771] width 10 height 10
click at [1001, 795] on li "Прихований" at bounding box center [1016, 806] width 153 height 23
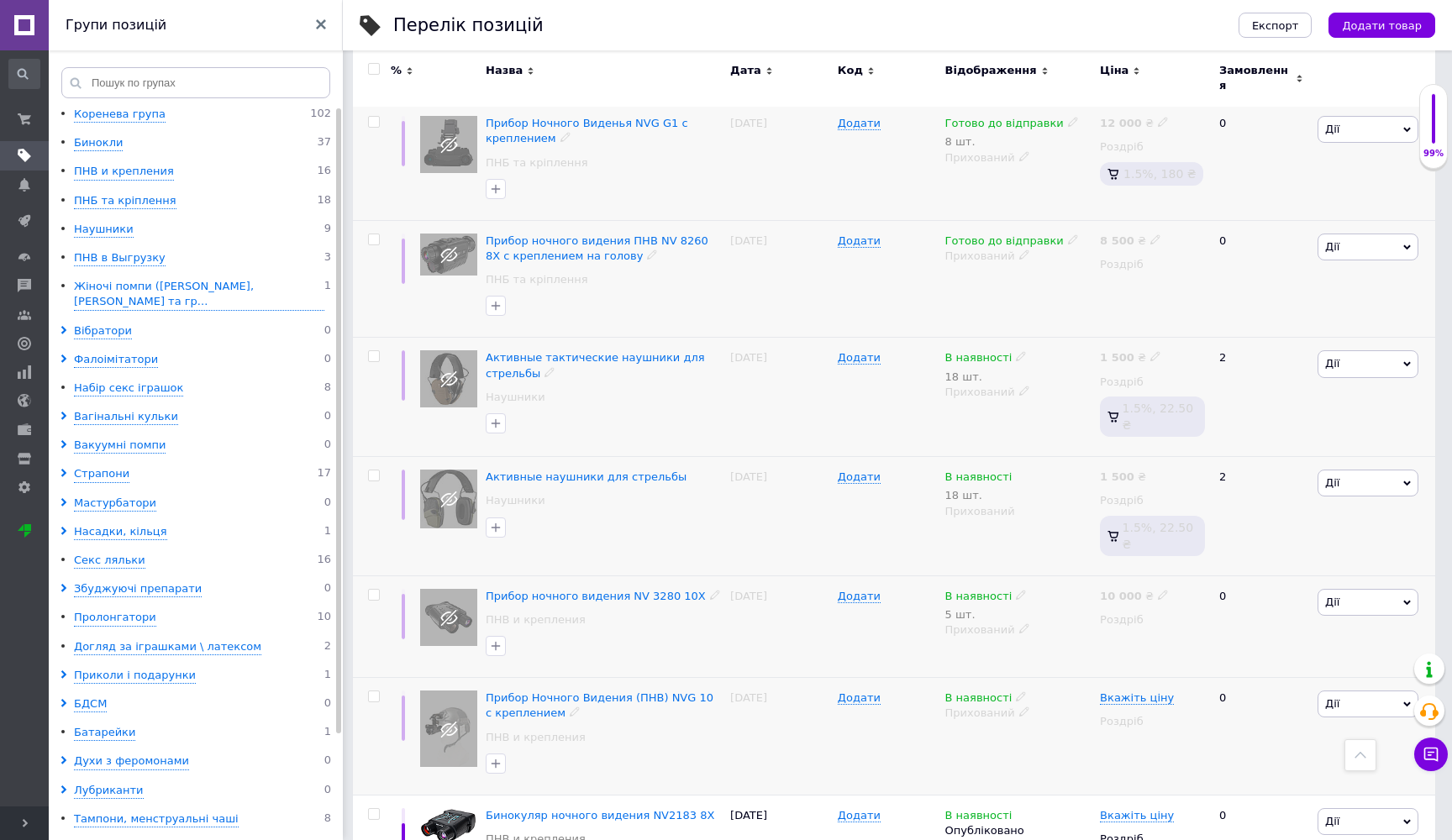
scroll to position [2615, 0]
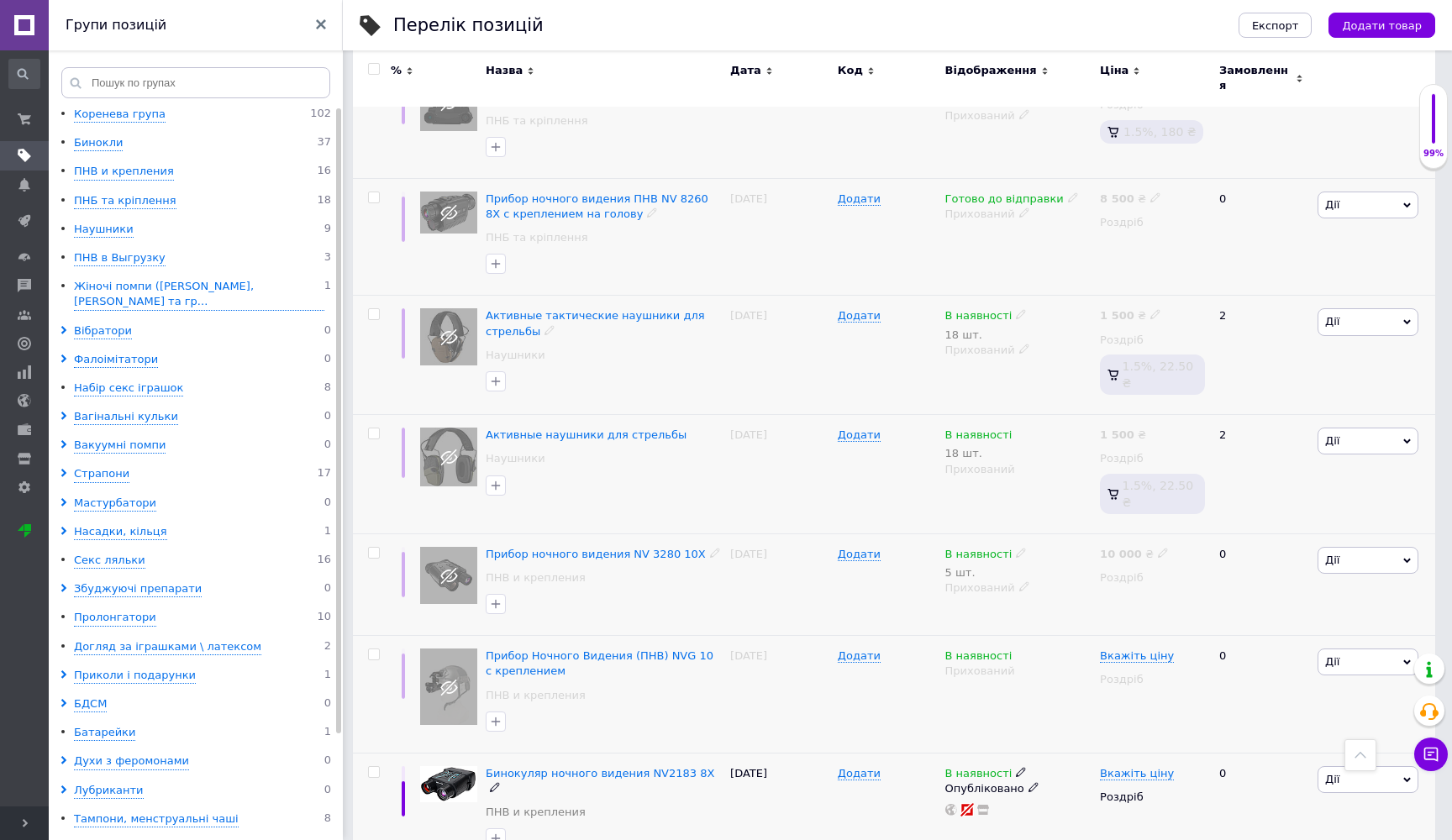
click at [1028, 783] on use at bounding box center [1032, 787] width 9 height 9
click at [1005, 809] on li "Прихований" at bounding box center [1016, 820] width 153 height 23
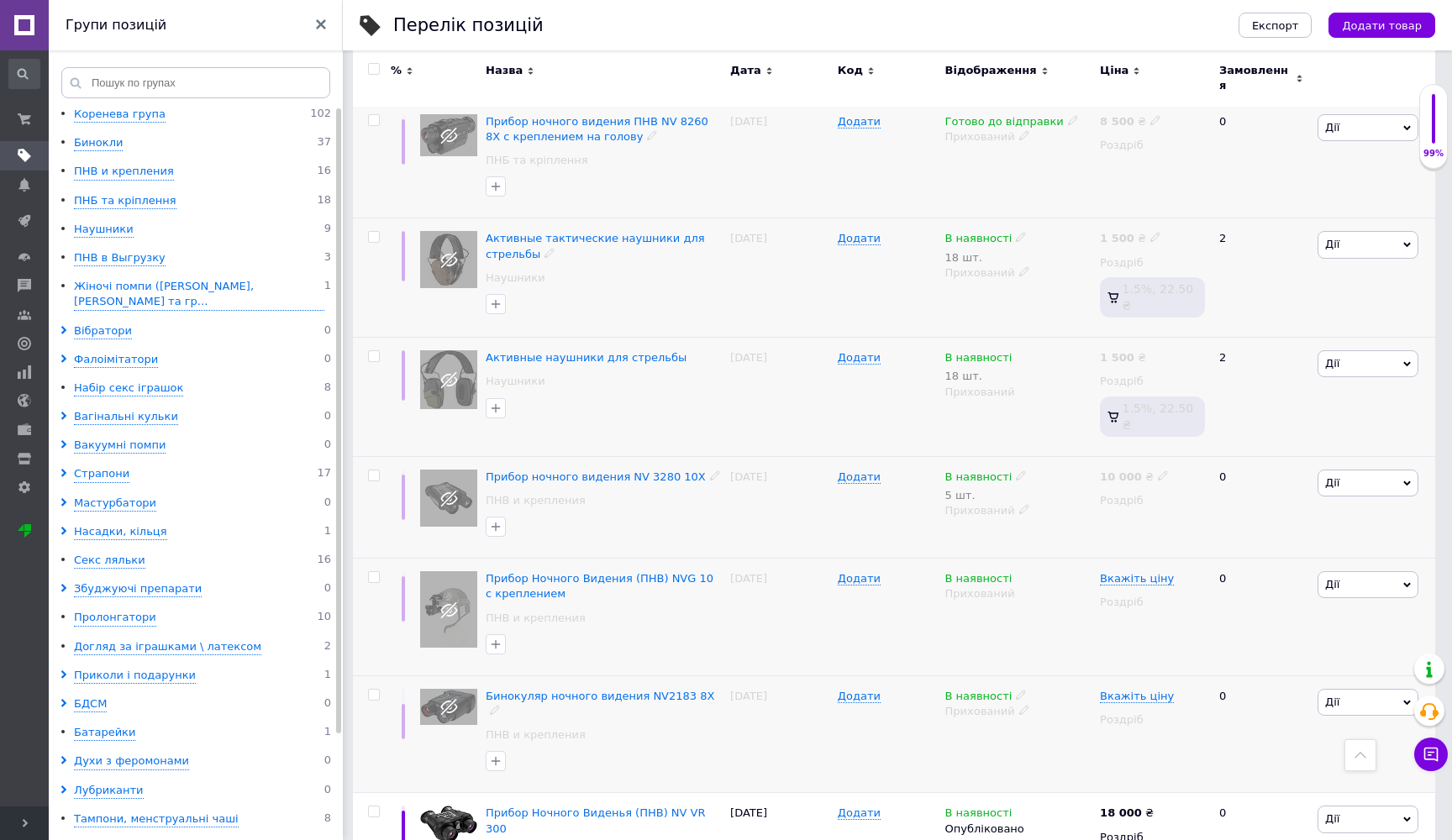
scroll to position [2705, 0]
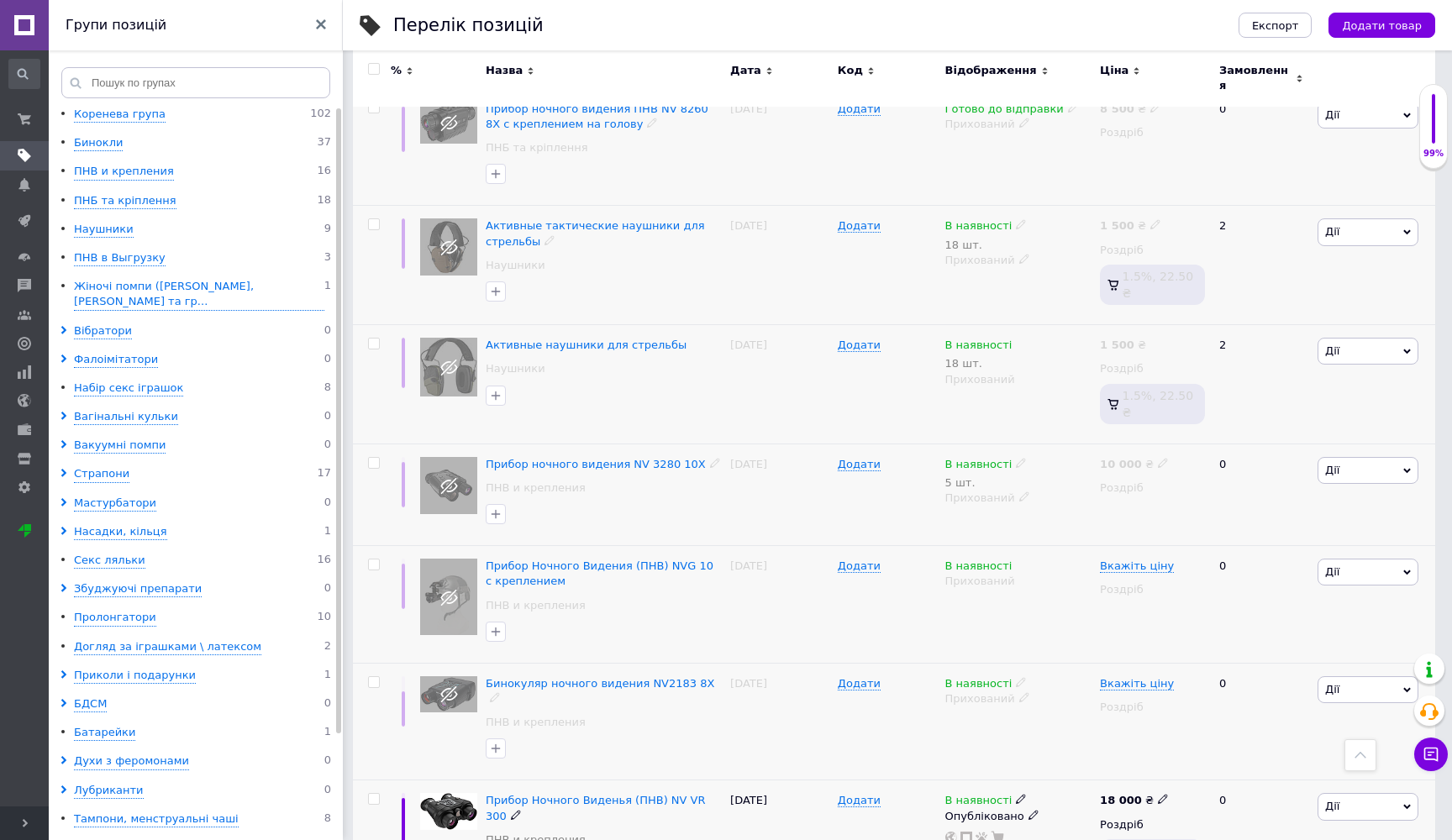
click at [1028, 810] on use at bounding box center [1032, 814] width 9 height 9
click at [990, 836] on li "Прихований" at bounding box center [1016, 848] width 153 height 23
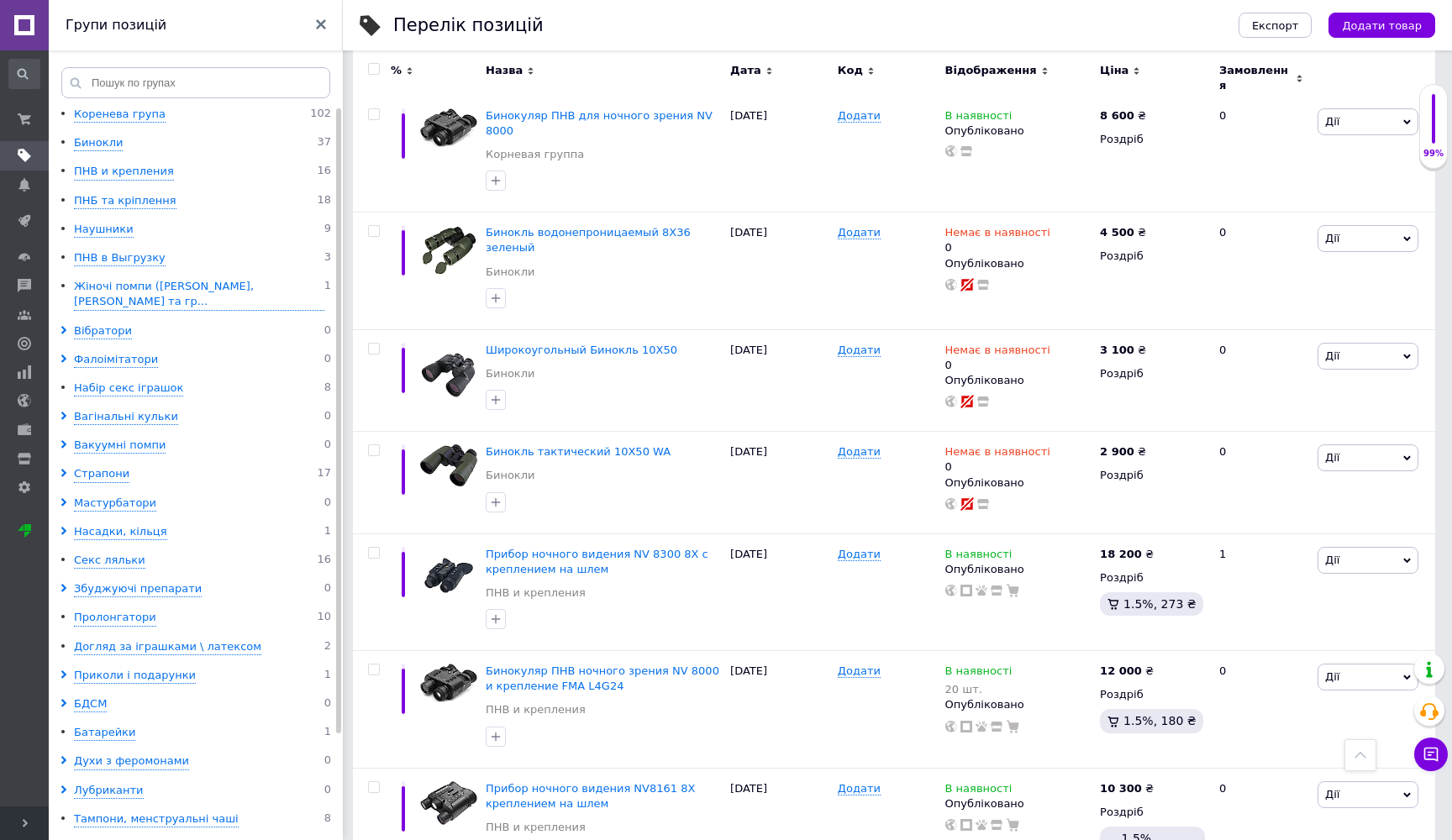
scroll to position [3915, 0]
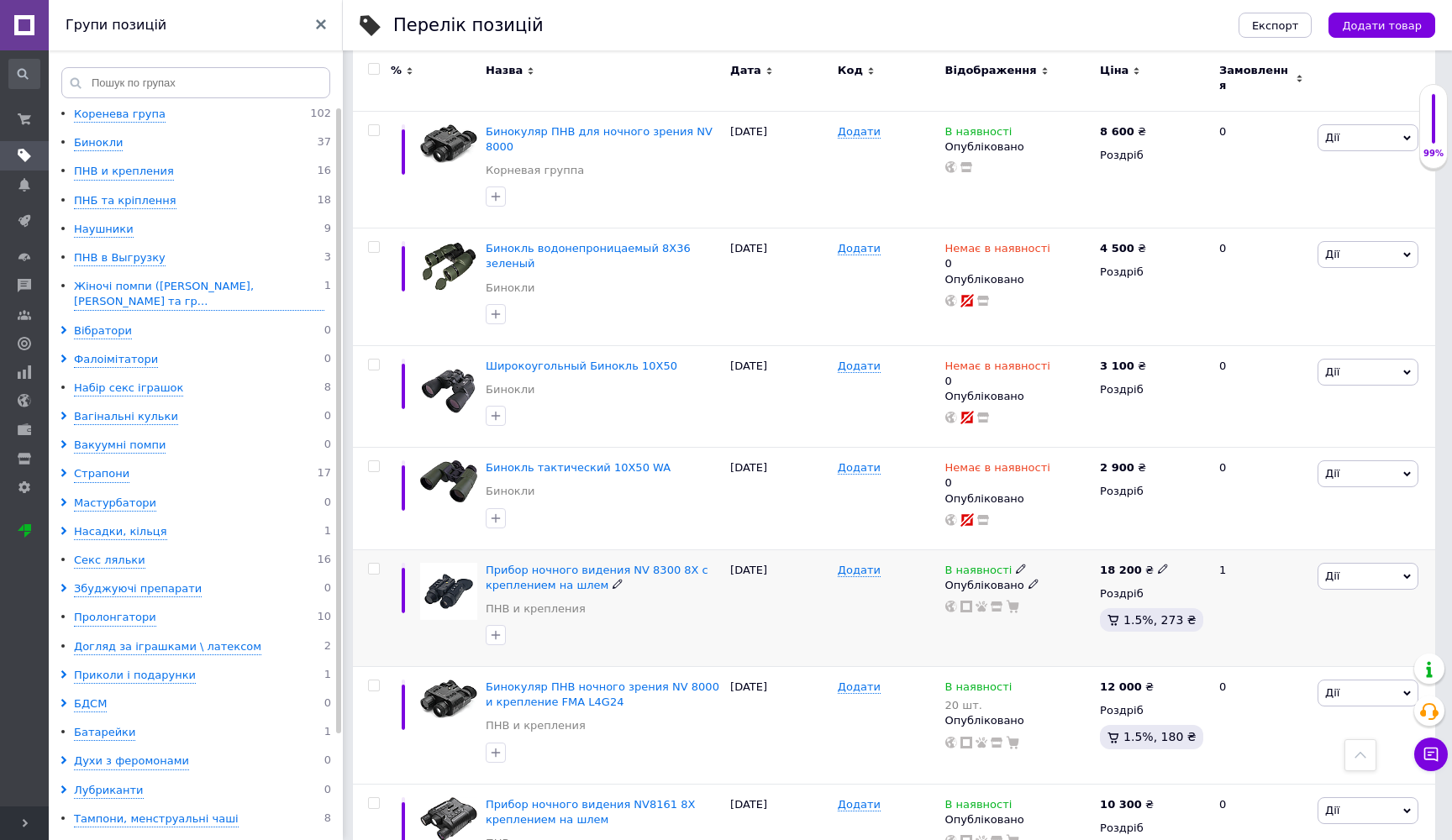
click at [1028, 579] on icon at bounding box center [1032, 583] width 10 height 10
click at [1010, 606] on li "Прихований" at bounding box center [1016, 617] width 153 height 23
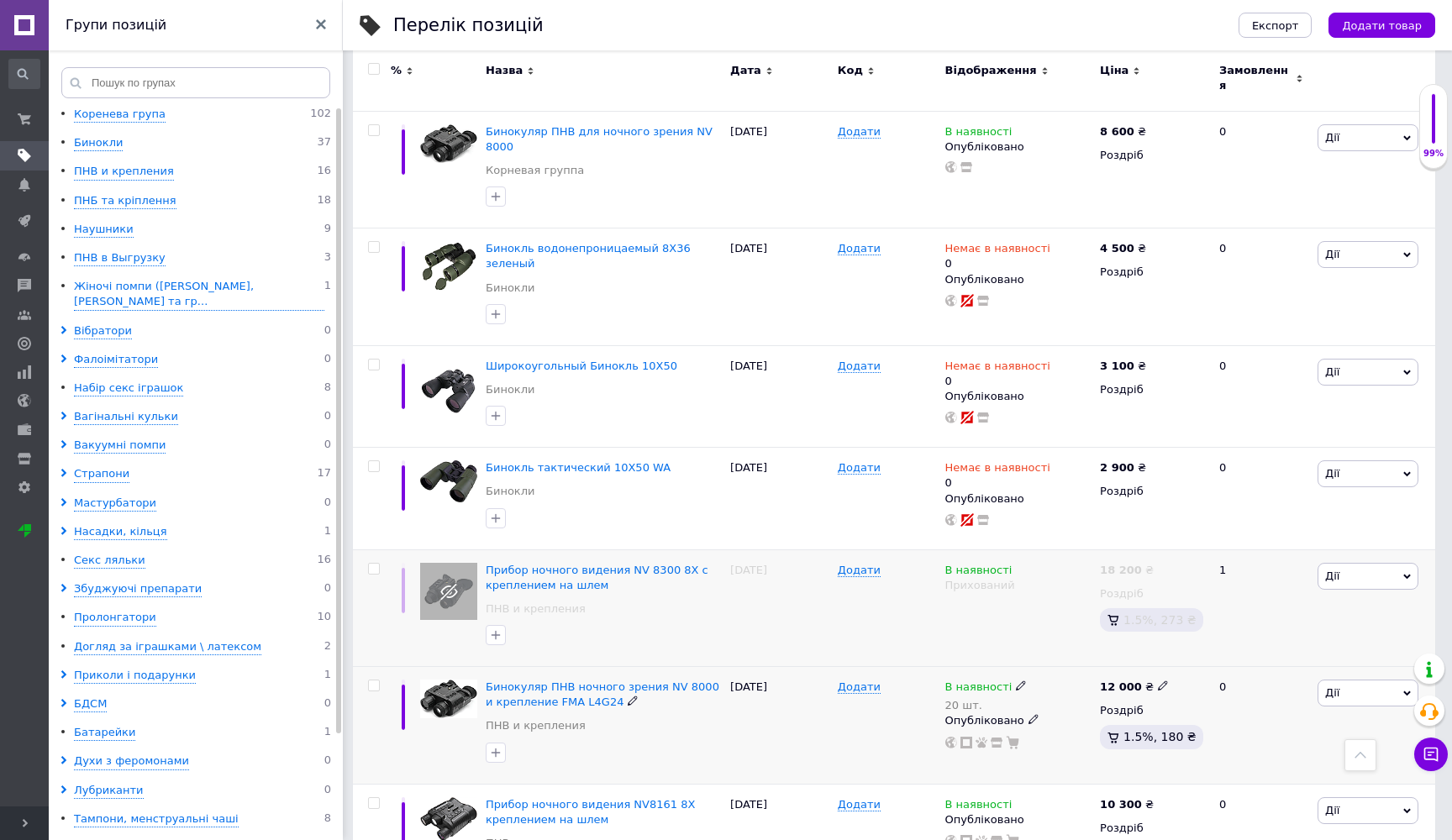
click at [1028, 714] on icon at bounding box center [1032, 719] width 10 height 10
click at [1007, 742] on li "Прихований" at bounding box center [1016, 754] width 153 height 23
click at [1029, 813] on icon at bounding box center [1032, 818] width 10 height 10
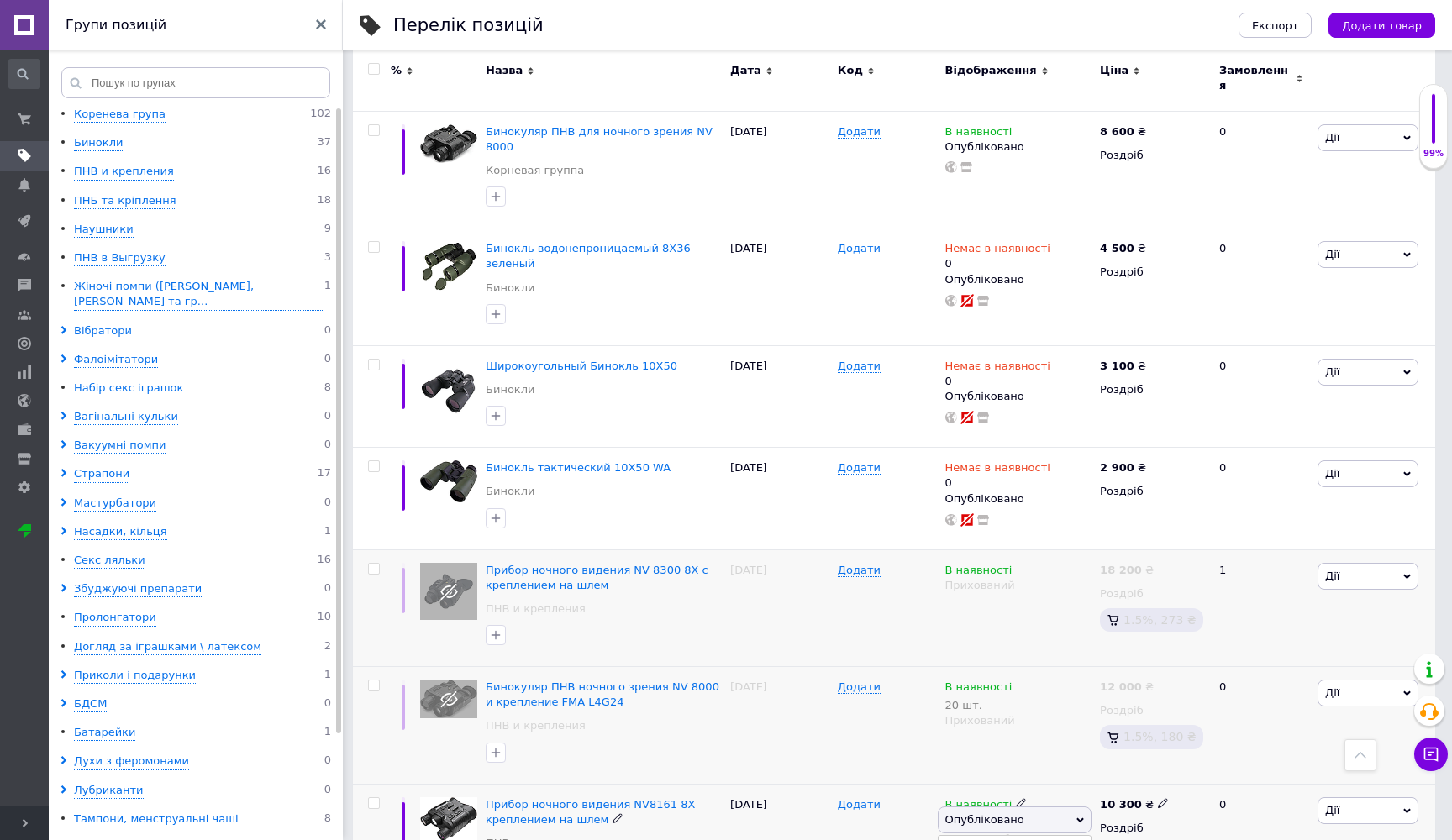
click at [1003, 839] on li "Прихований" at bounding box center [1016, 852] width 153 height 23
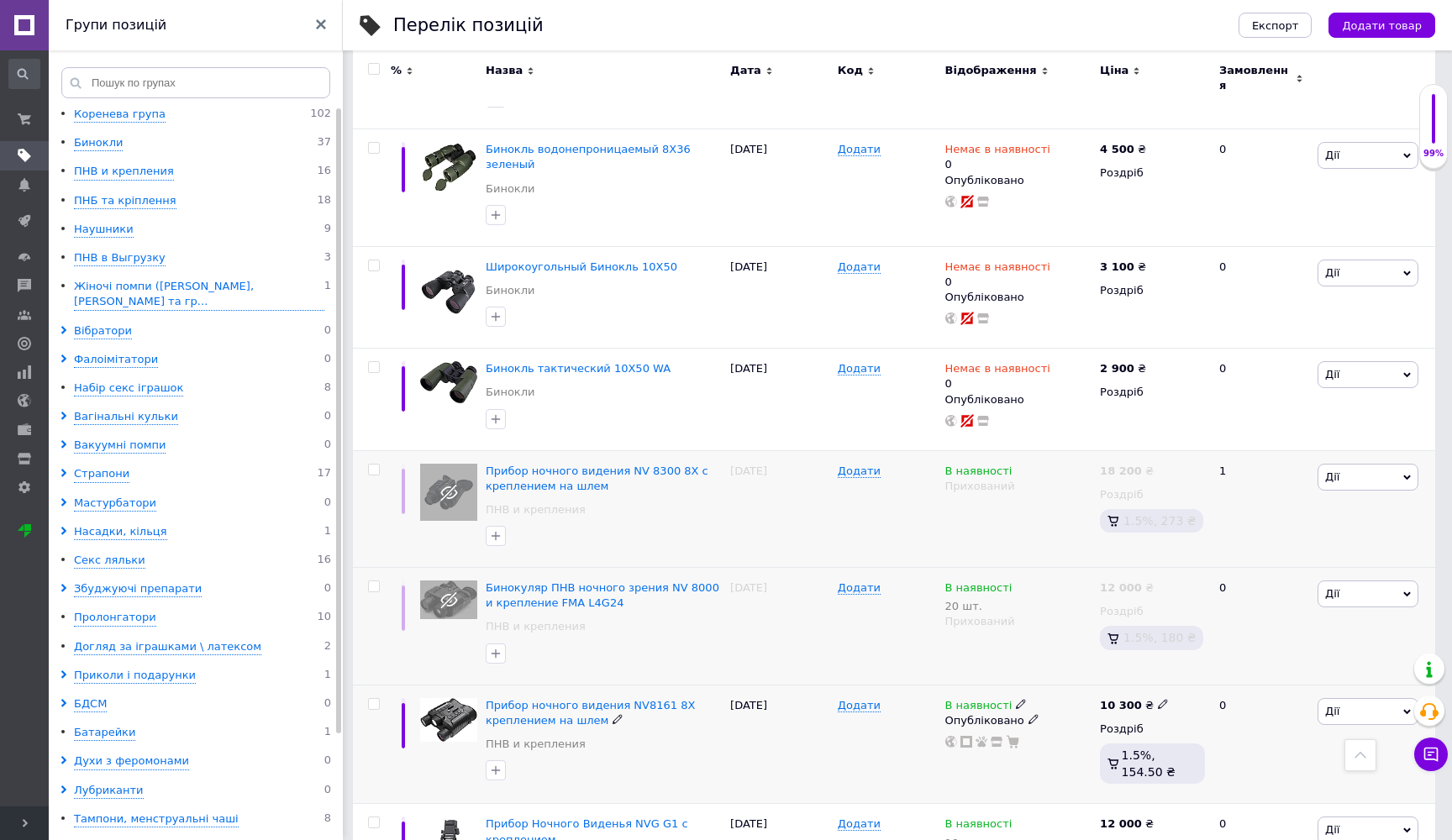
scroll to position [4030, 0]
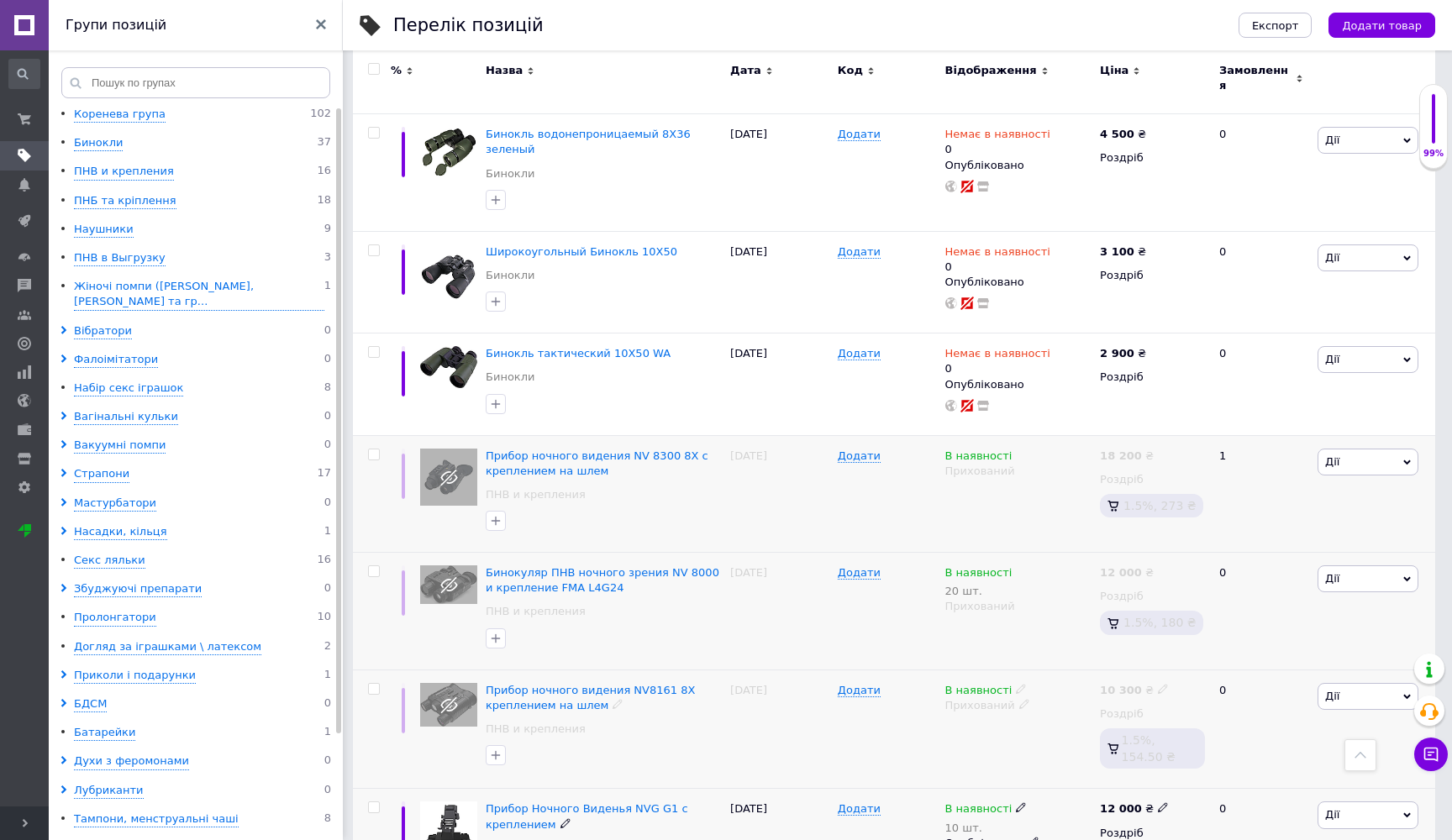
click at [1032, 836] on span at bounding box center [1033, 841] width 11 height 11
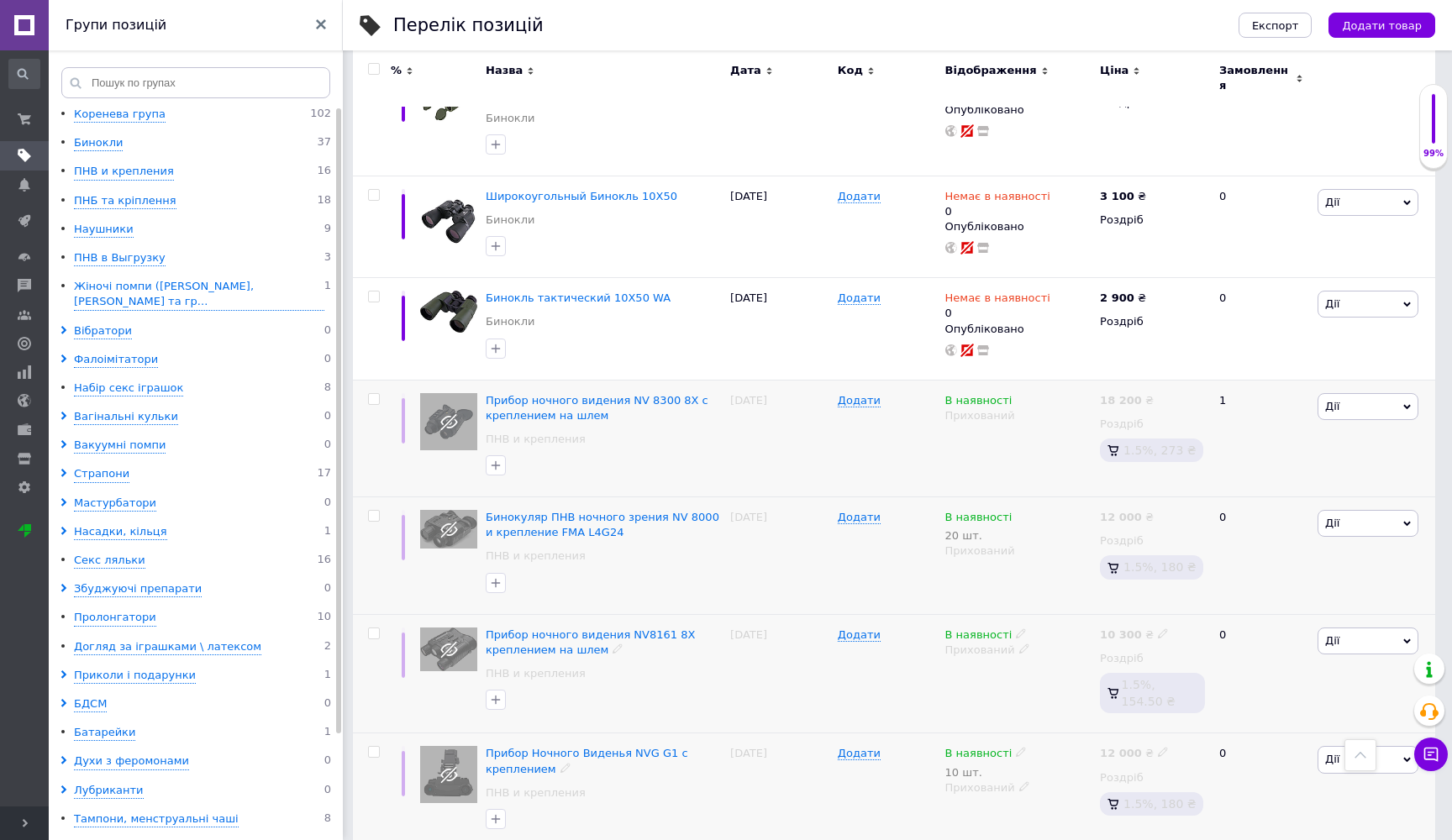
scroll to position [4131, 0]
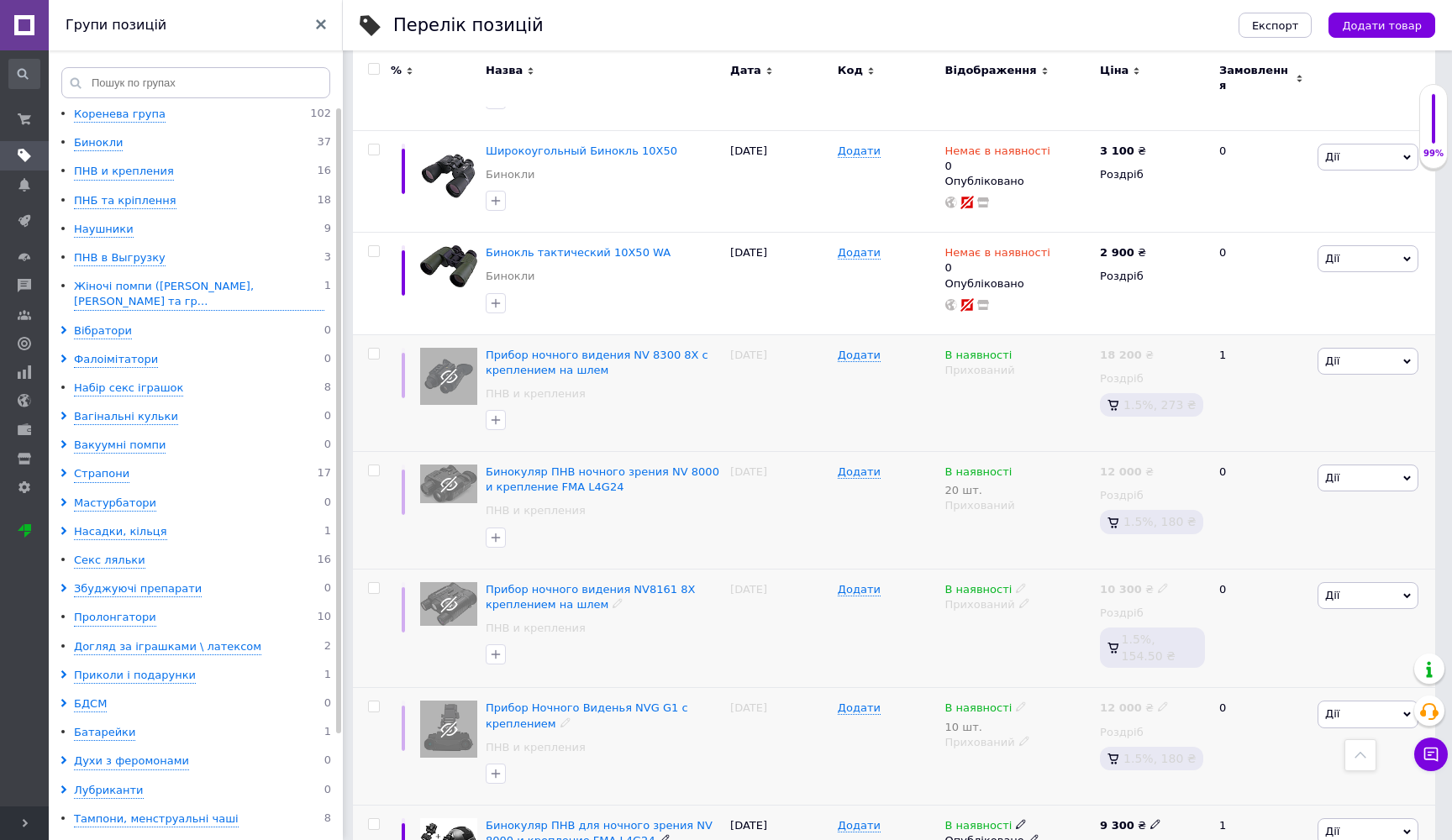
click at [1028, 835] on icon at bounding box center [1032, 839] width 10 height 10
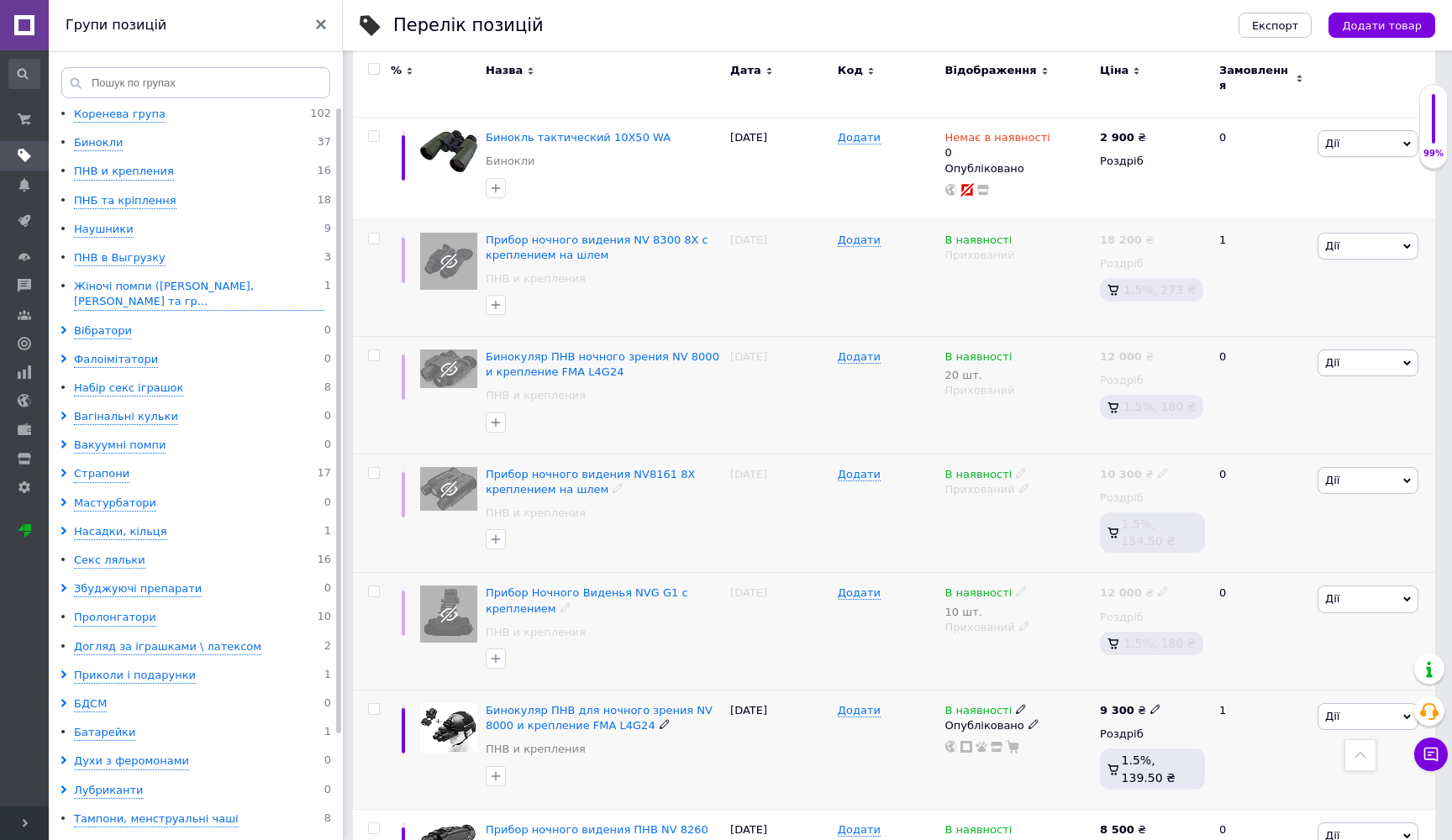
scroll to position [4252, 0]
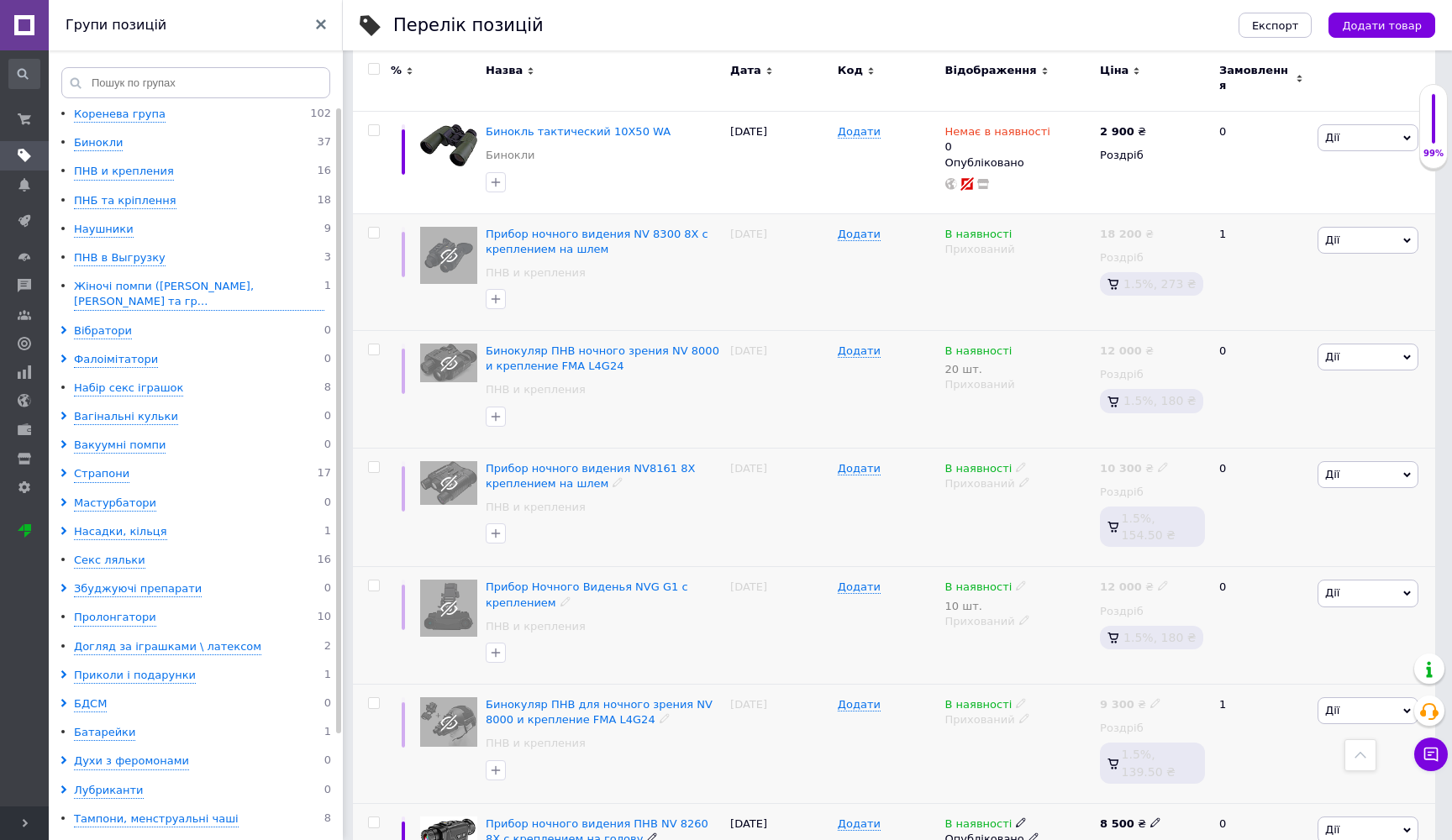
click at [1028, 833] on icon at bounding box center [1032, 837] width 10 height 10
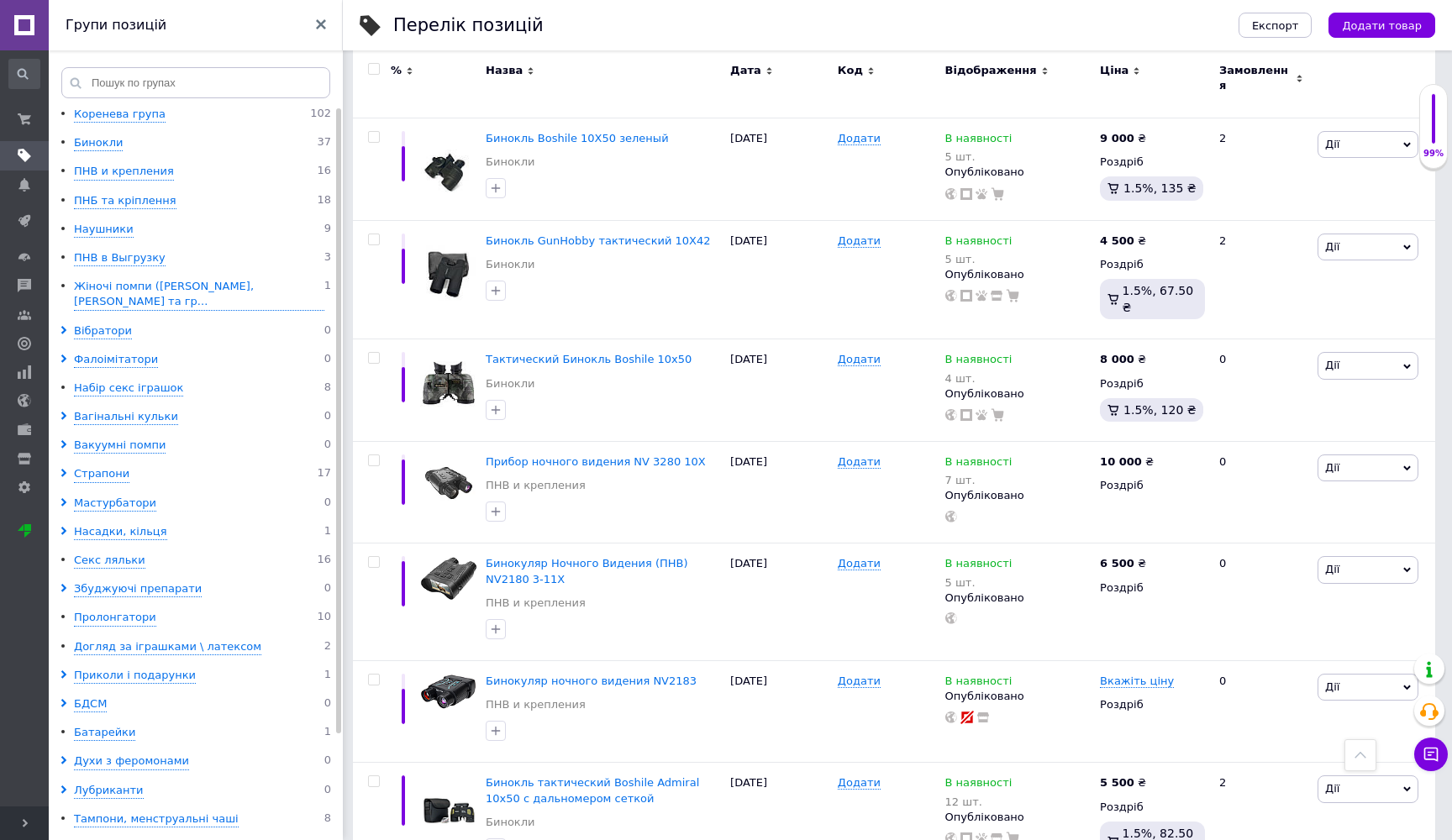
scroll to position [5776, 0]
click at [1028, 488] on icon at bounding box center [1032, 493] width 10 height 10
click at [1013, 516] on li "Прихований" at bounding box center [1016, 527] width 153 height 23
click at [1028, 591] on icon at bounding box center [1032, 595] width 10 height 10
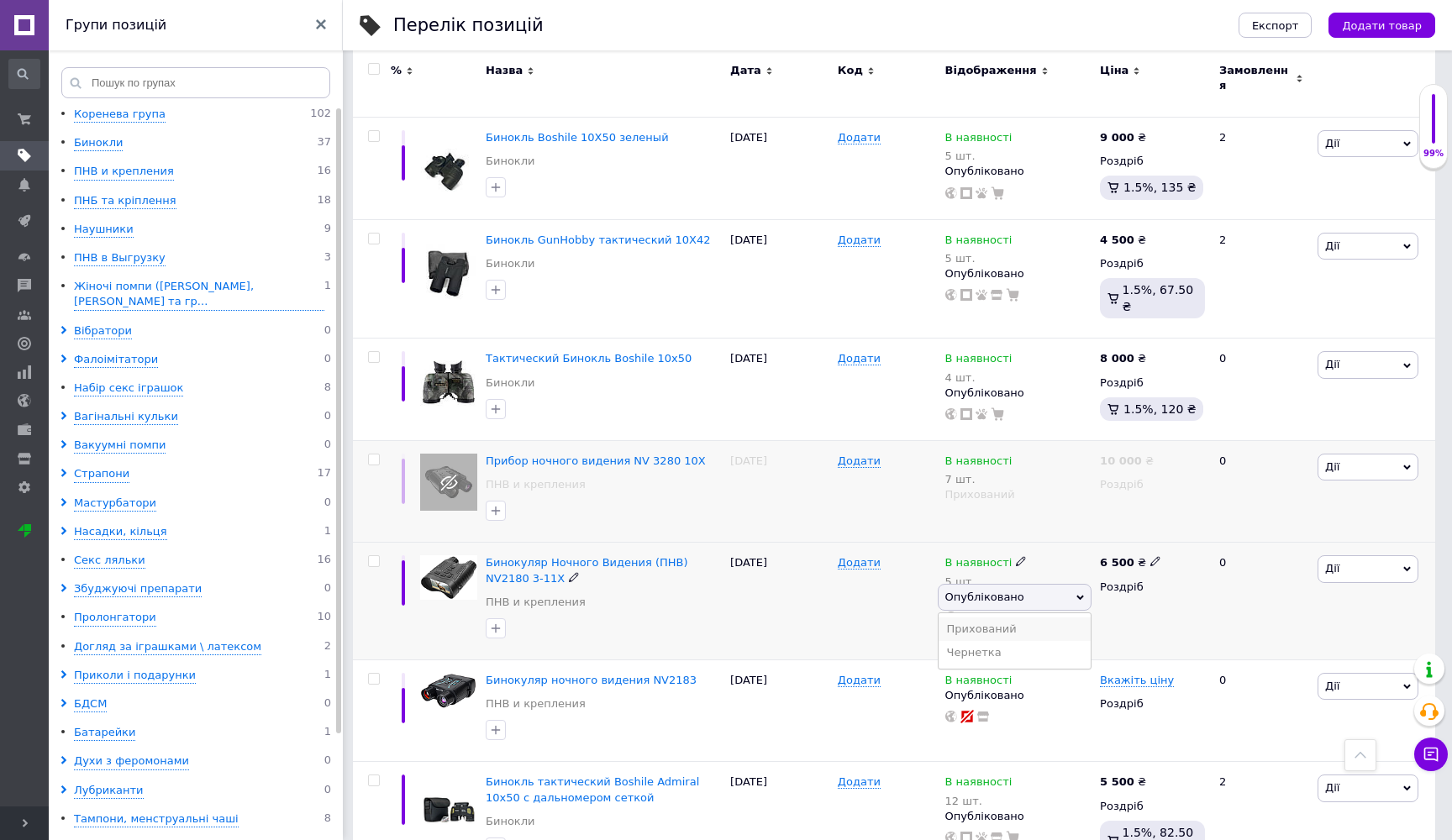
click at [1007, 617] on li "Прихований" at bounding box center [1016, 629] width 153 height 23
click at [1028, 689] on icon at bounding box center [1032, 693] width 10 height 10
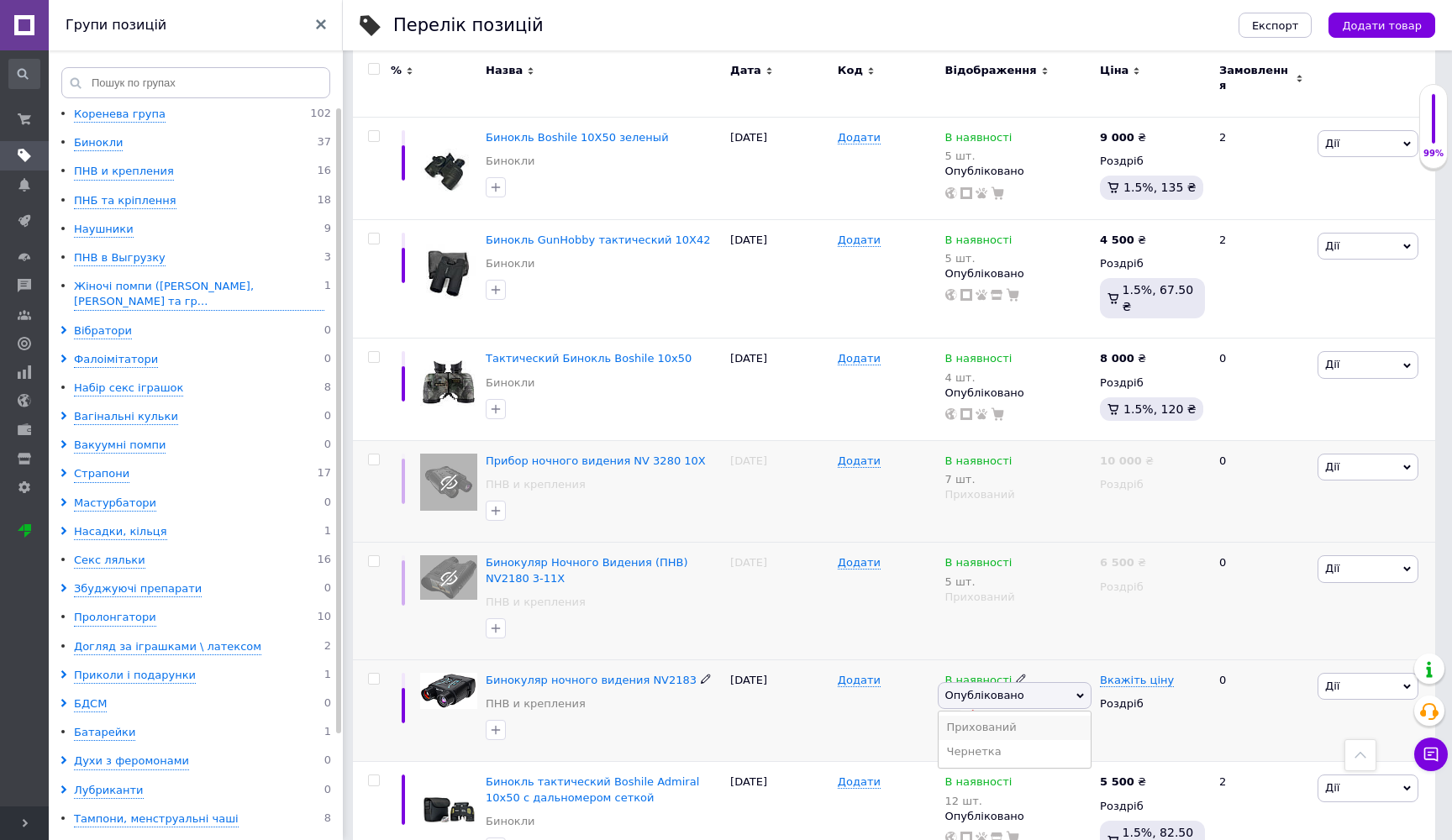
click at [1010, 716] on li "Прихований" at bounding box center [1016, 728] width 153 height 23
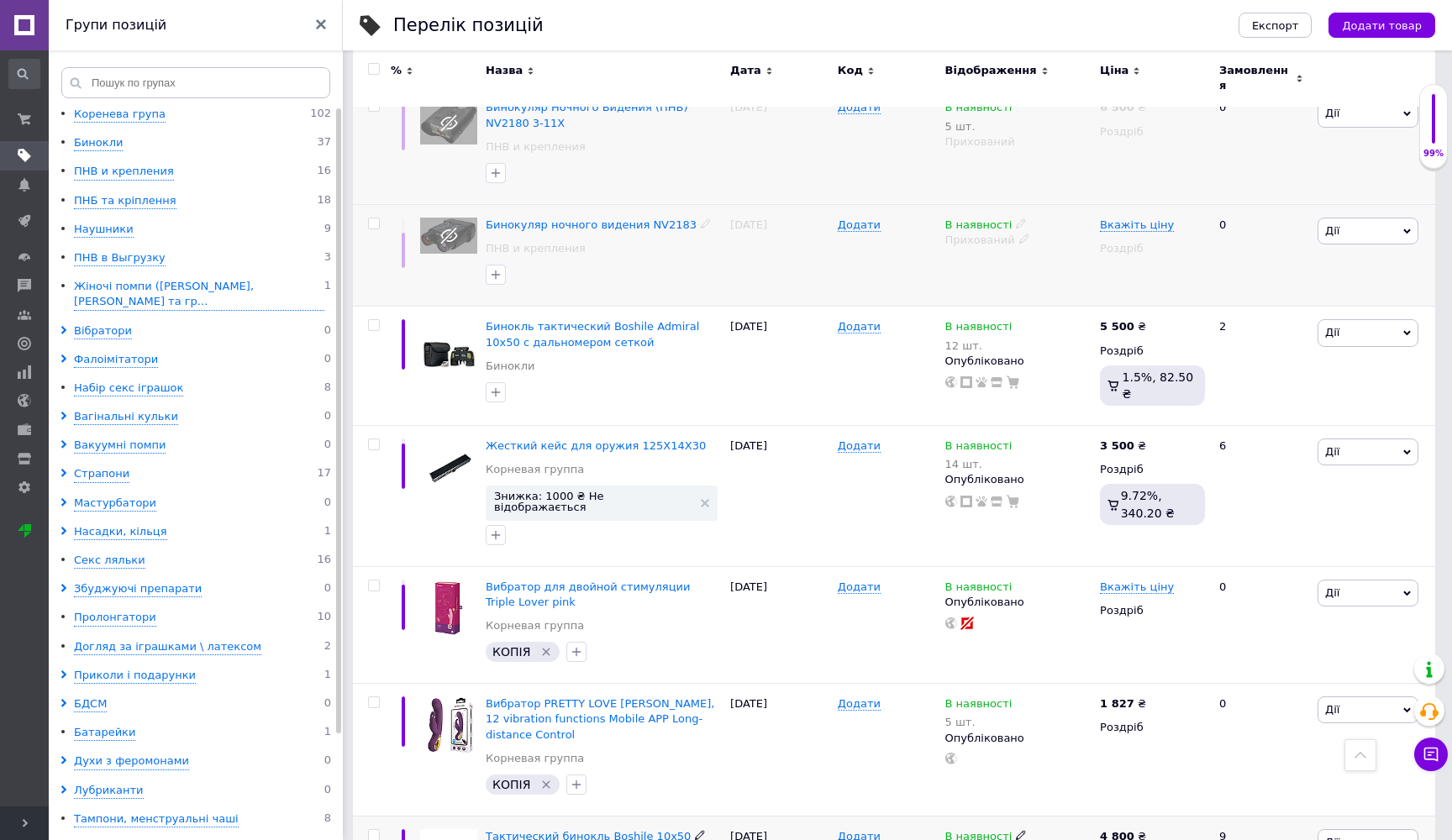
scroll to position [6230, 0]
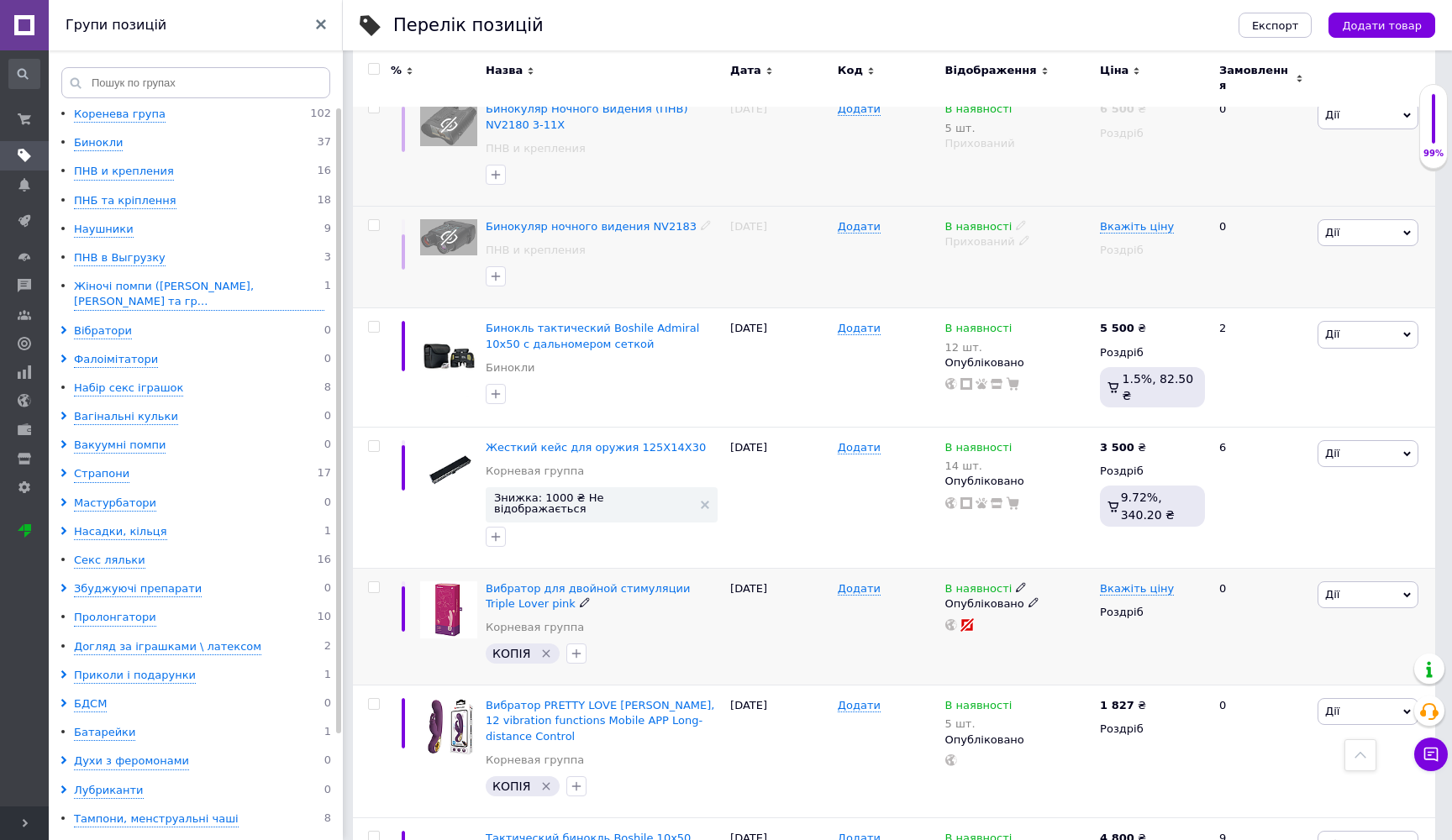
click at [1028, 598] on icon at bounding box center [1032, 602] width 10 height 10
click at [987, 624] on li "Прихований" at bounding box center [1016, 636] width 153 height 23
click at [1028, 733] on icon at bounding box center [1032, 738] width 10 height 10
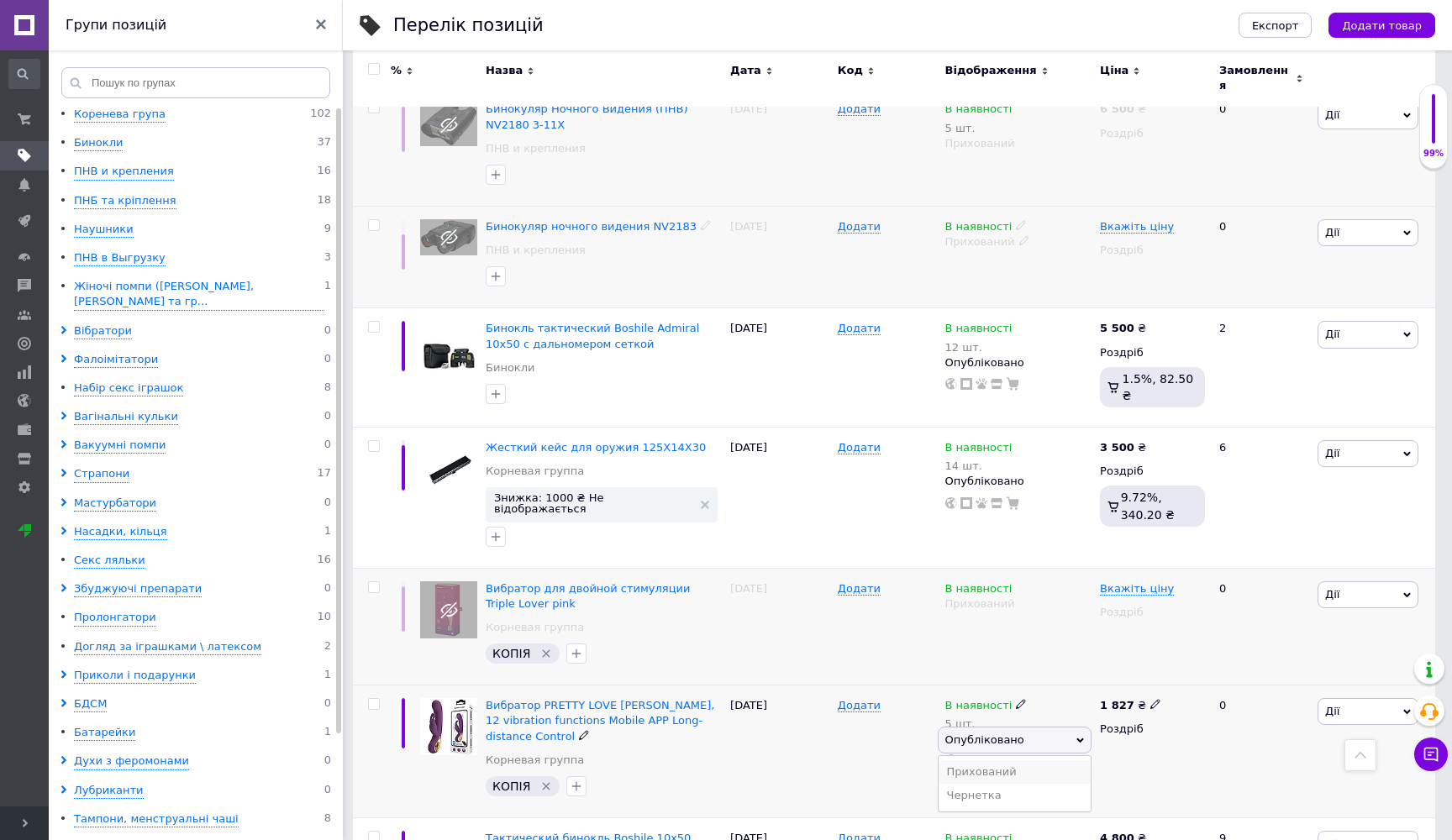
click at [980, 761] on li "Прихований" at bounding box center [1016, 772] width 153 height 23
